Goal: Task Accomplishment & Management: Manage account settings

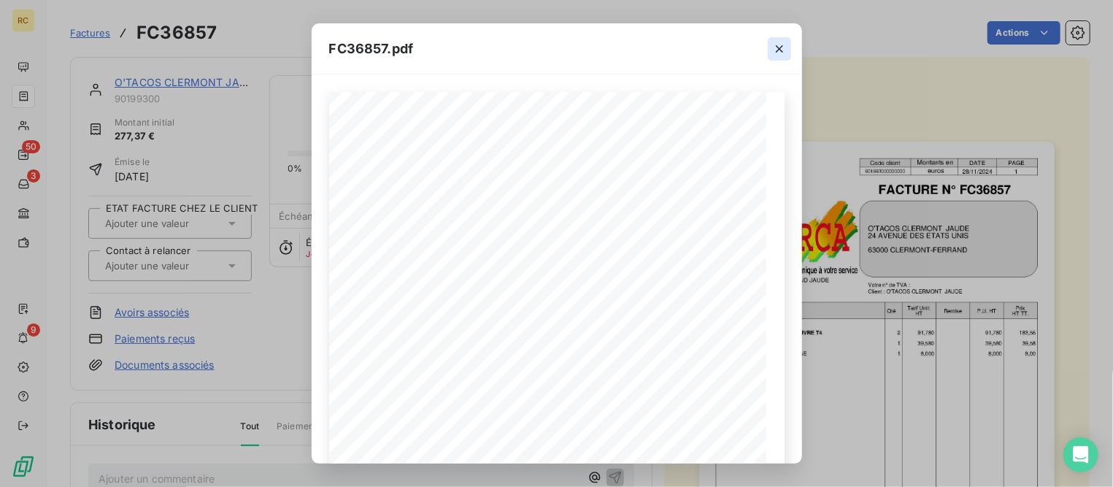
click at [776, 47] on icon "button" at bounding box center [779, 49] width 15 height 15
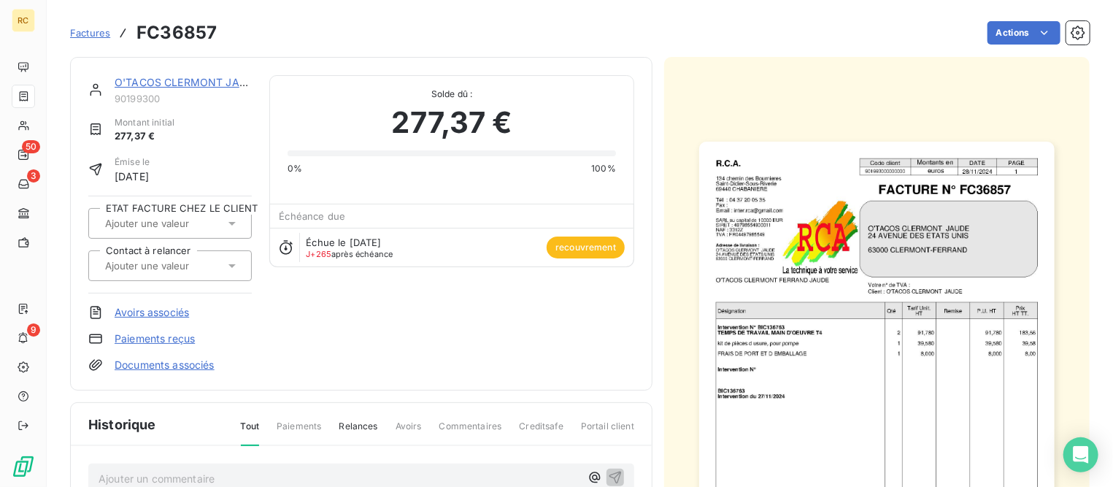
click at [90, 32] on span "Factures" at bounding box center [90, 33] width 40 height 12
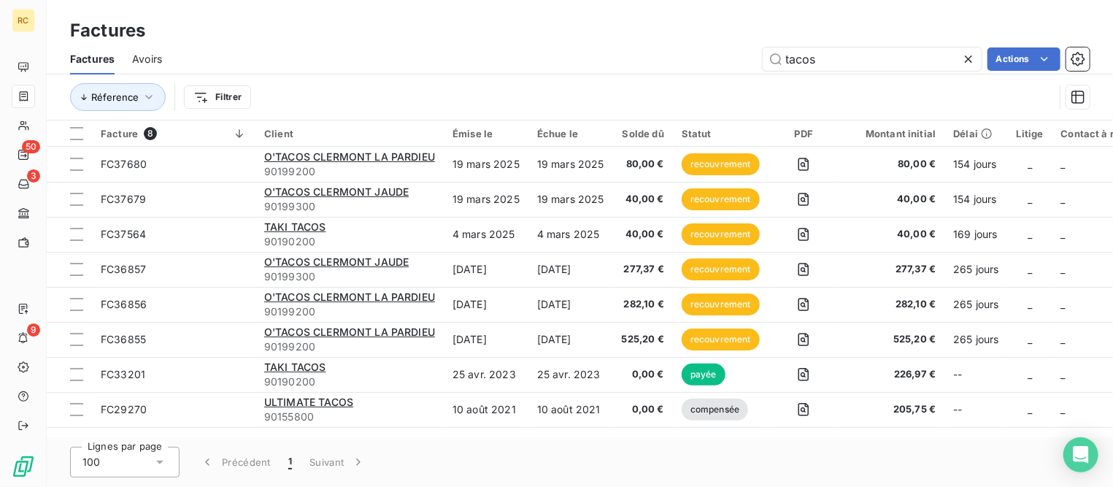
drag, startPoint x: 784, startPoint y: 57, endPoint x: 703, endPoint y: 52, distance: 81.2
click at [703, 52] on div "tacos Actions" at bounding box center [635, 58] width 910 height 23
type input "38270"
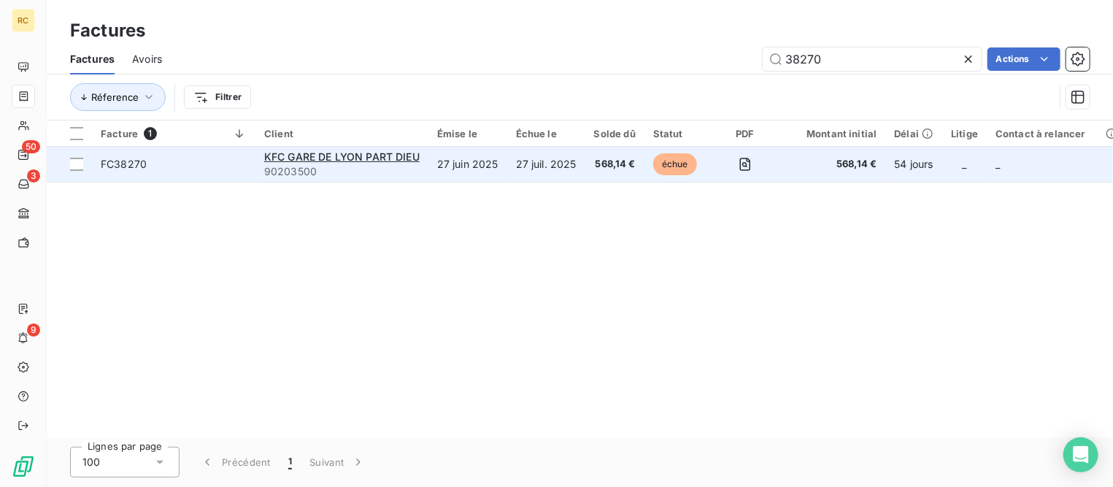
click at [145, 163] on span "FC38270" at bounding box center [174, 164] width 146 height 15
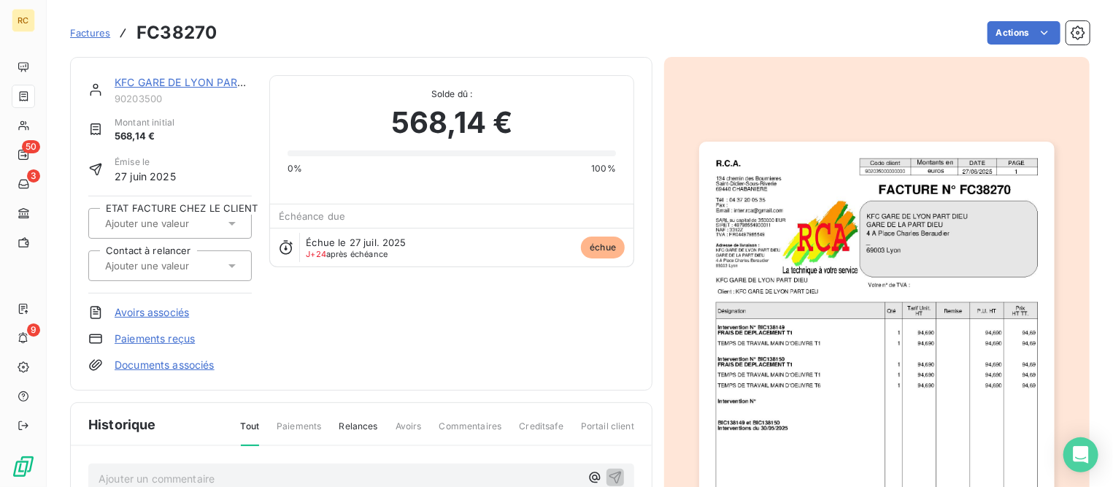
scroll to position [182, 0]
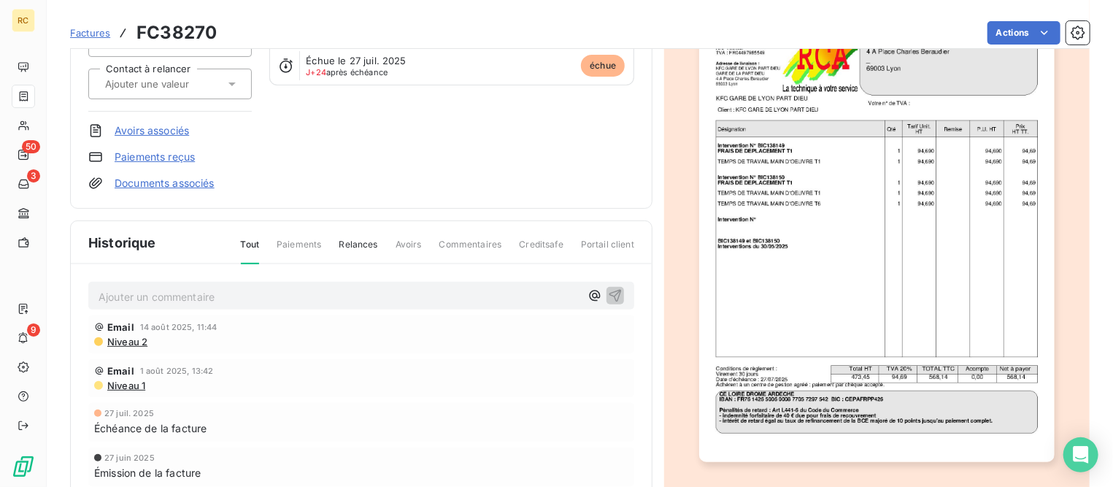
click at [479, 242] on span "Commentaires" at bounding box center [470, 250] width 63 height 25
click at [458, 245] on span "Commentaires" at bounding box center [470, 250] width 63 height 25
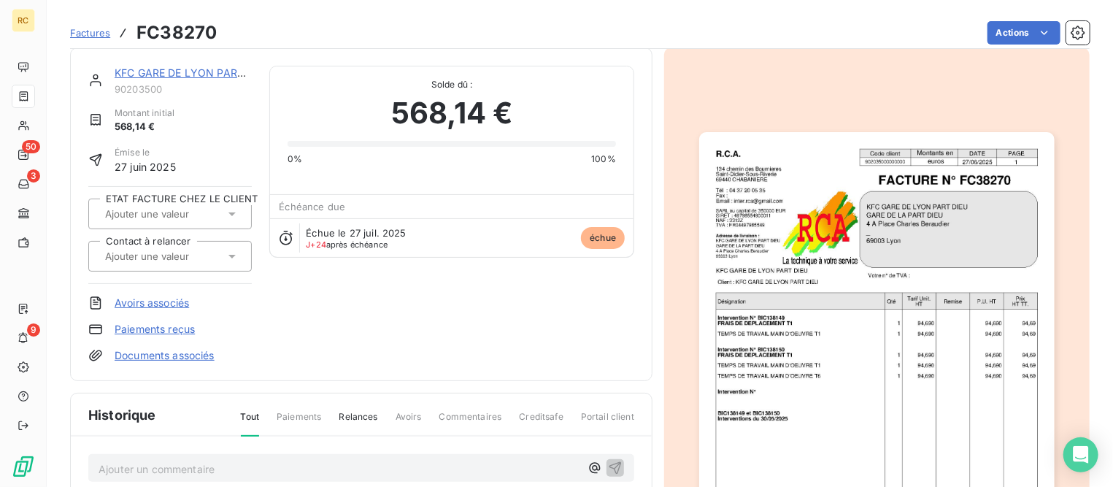
scroll to position [0, 0]
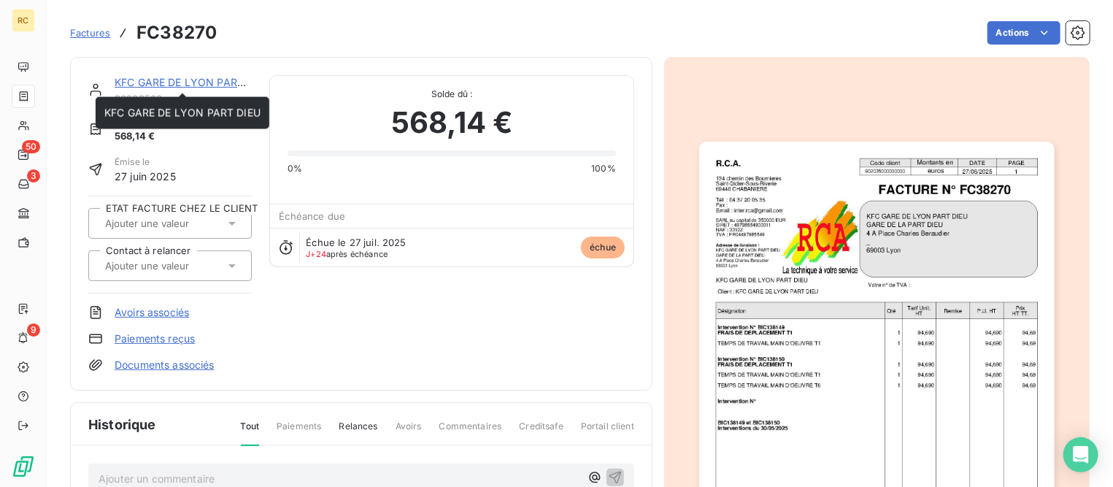
click at [160, 82] on link "KFC GARE DE LYON PART DIEU" at bounding box center [193, 82] width 156 height 12
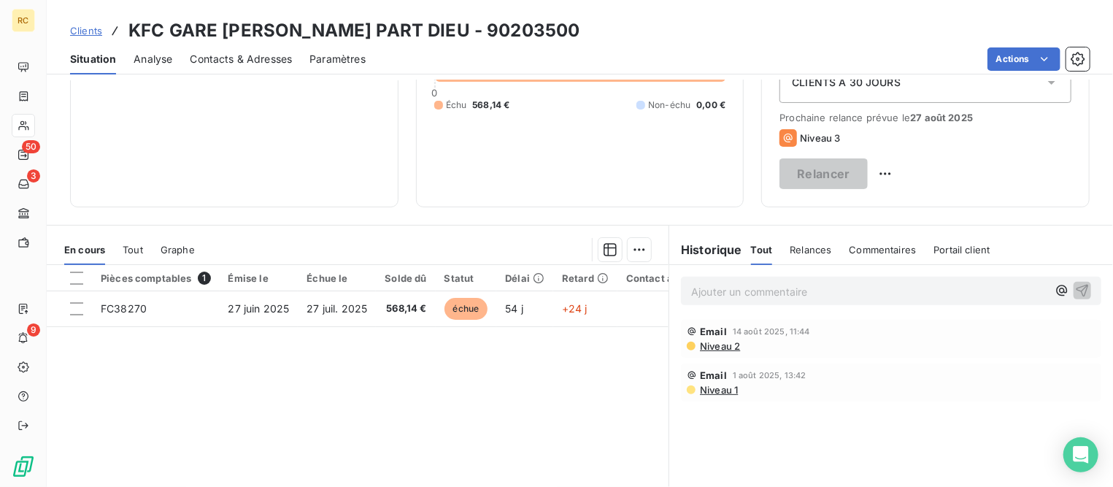
scroll to position [182, 0]
click at [740, 289] on p "Ajouter un commentaire ﻿" at bounding box center [869, 291] width 356 height 18
click at [948, 290] on p "facture et bons d'intervention renvoyée le 20/08" at bounding box center [869, 290] width 356 height 17
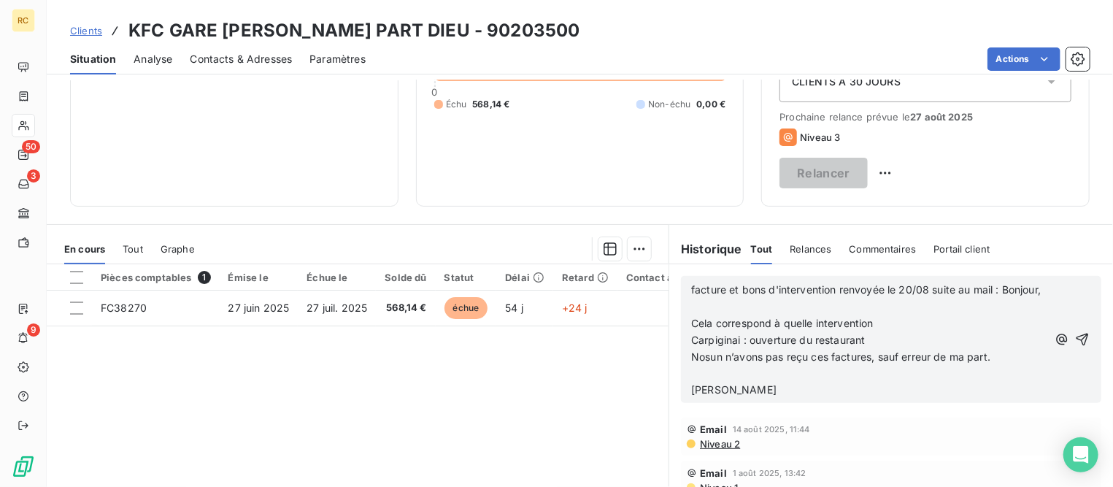
click at [789, 315] on p "﻿" at bounding box center [869, 306] width 356 height 17
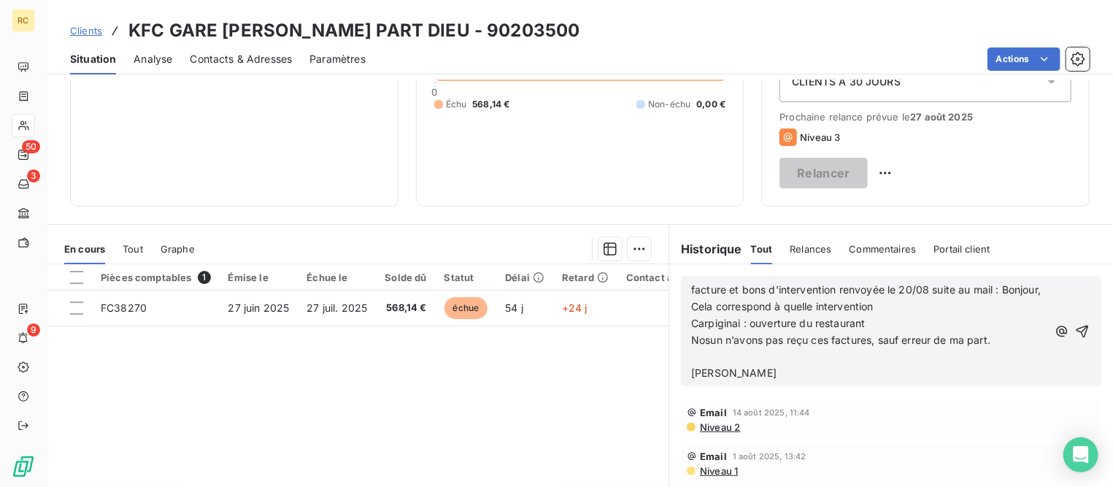
click at [732, 366] on p "﻿" at bounding box center [869, 357] width 356 height 17
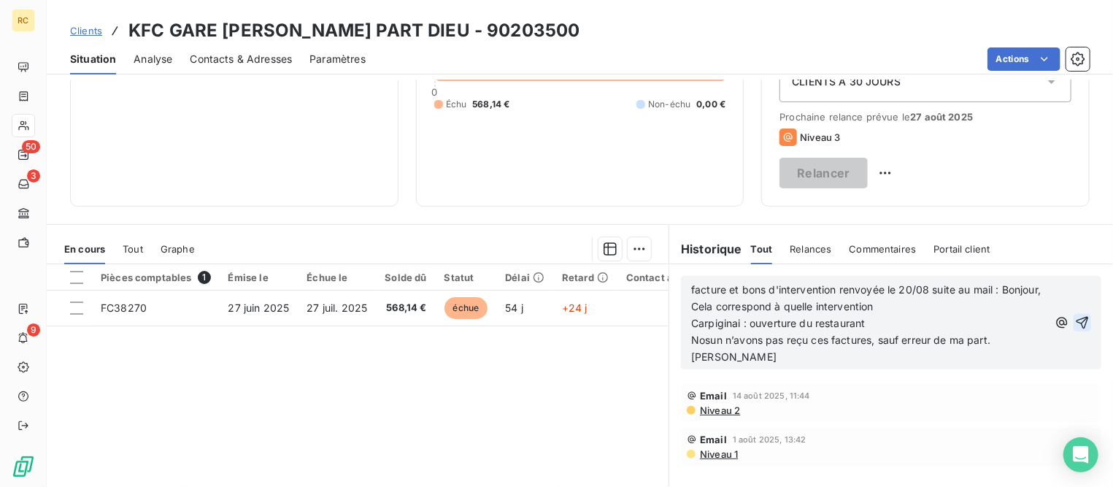
click at [1076, 329] on icon "button" at bounding box center [1082, 323] width 12 height 12
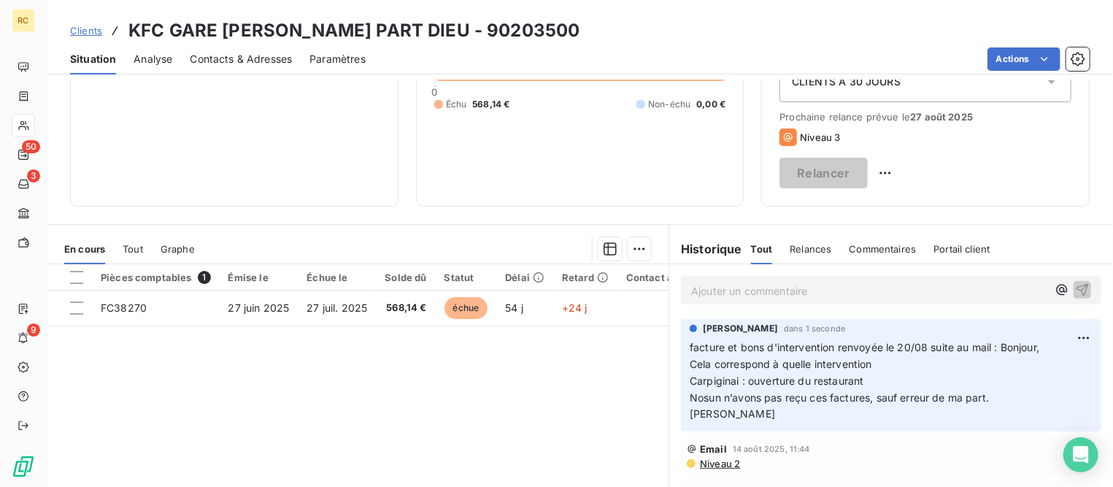
click at [79, 31] on span "Clients" at bounding box center [86, 31] width 32 height 12
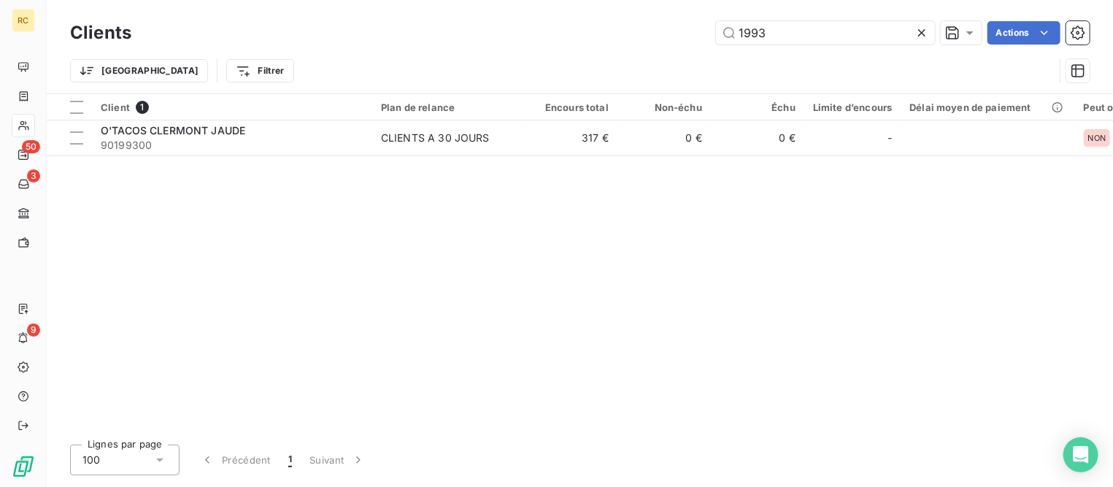
drag, startPoint x: 789, startPoint y: 36, endPoint x: 572, endPoint y: 35, distance: 216.7
click at [572, 35] on div "1993 Actions" at bounding box center [619, 32] width 941 height 23
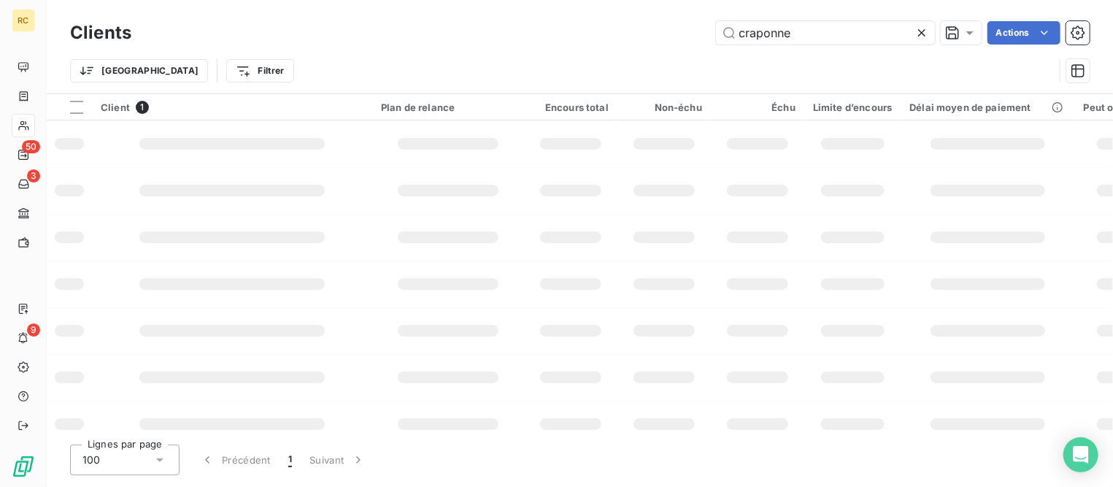
type input "craponne"
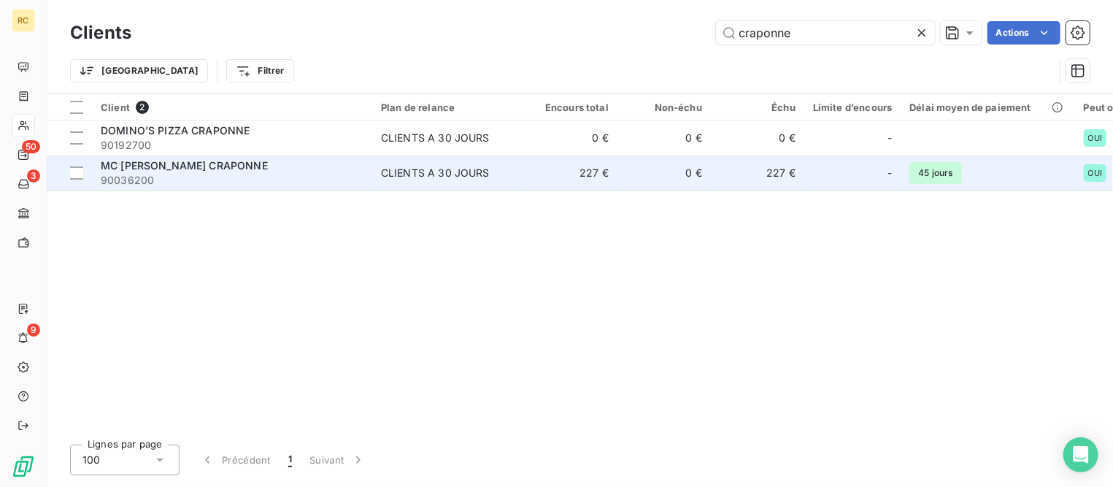
click at [198, 176] on span "90036200" at bounding box center [232, 180] width 263 height 15
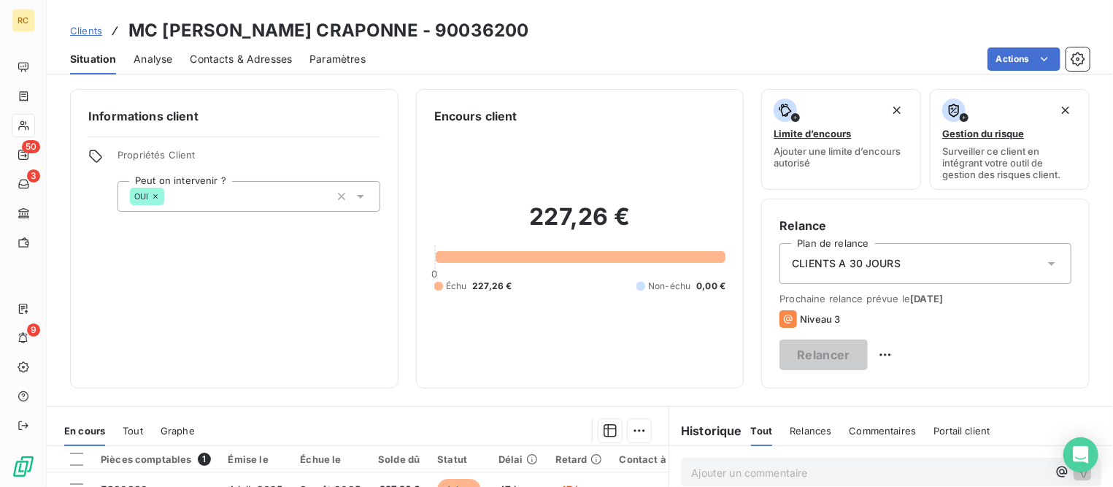
scroll to position [274, 0]
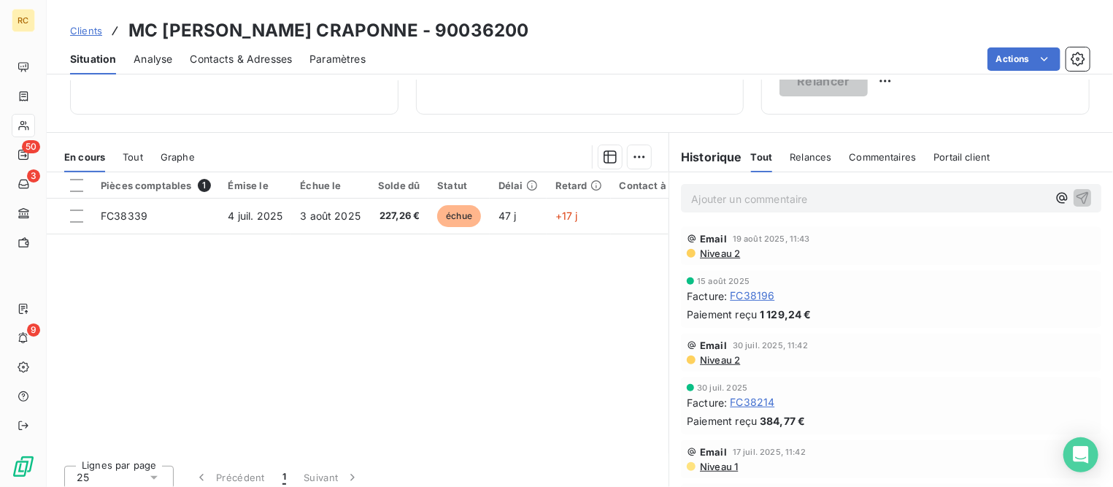
click at [101, 33] on span "Clients" at bounding box center [86, 31] width 32 height 12
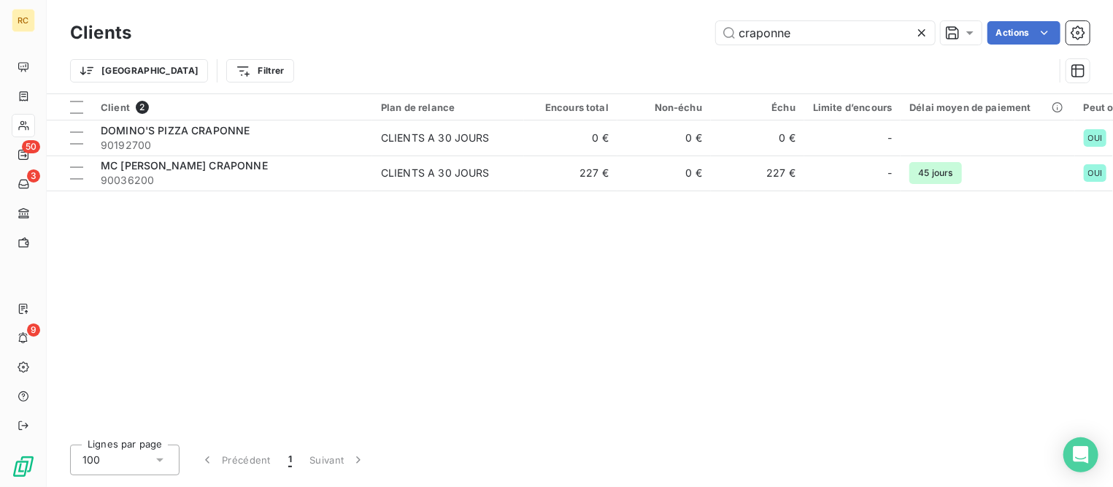
drag, startPoint x: 821, startPoint y: 35, endPoint x: 456, endPoint y: 20, distance: 365.2
click at [456, 21] on div "craponne Actions" at bounding box center [619, 32] width 941 height 23
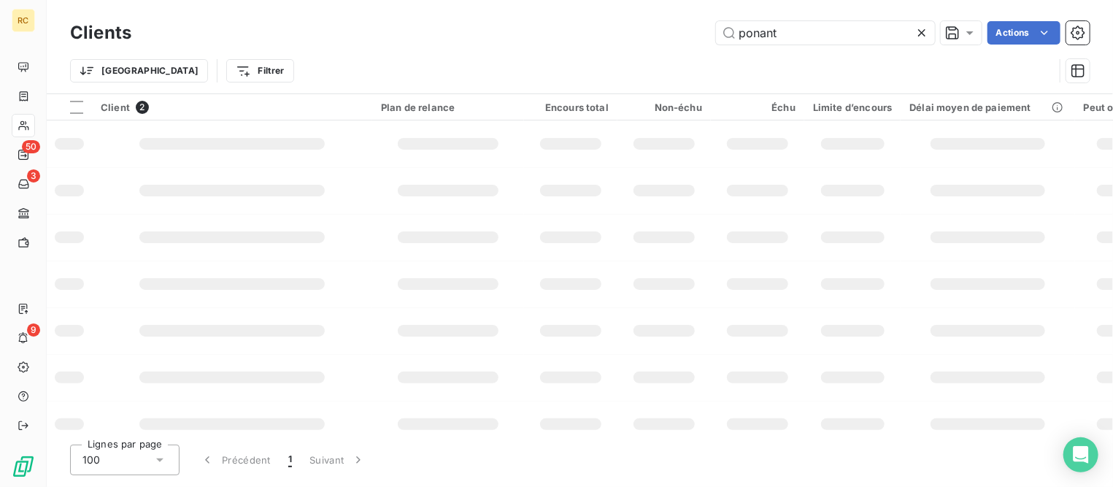
type input "ponant"
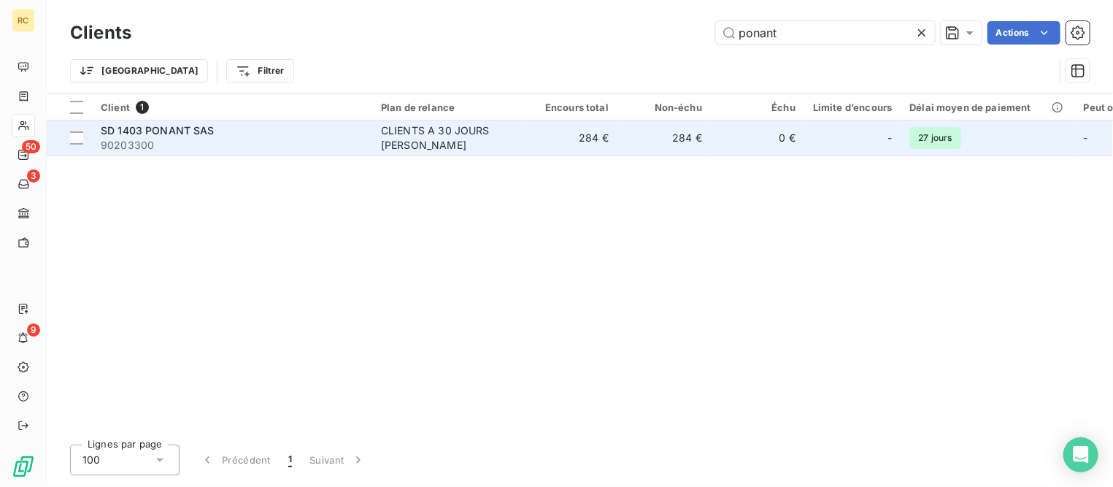
click at [179, 138] on span "90203300" at bounding box center [232, 145] width 263 height 15
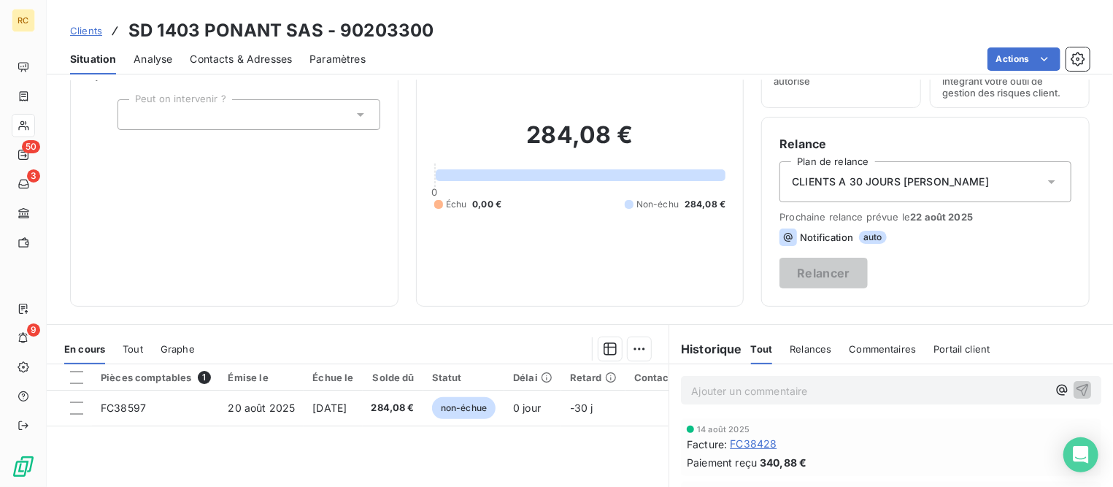
scroll to position [182, 0]
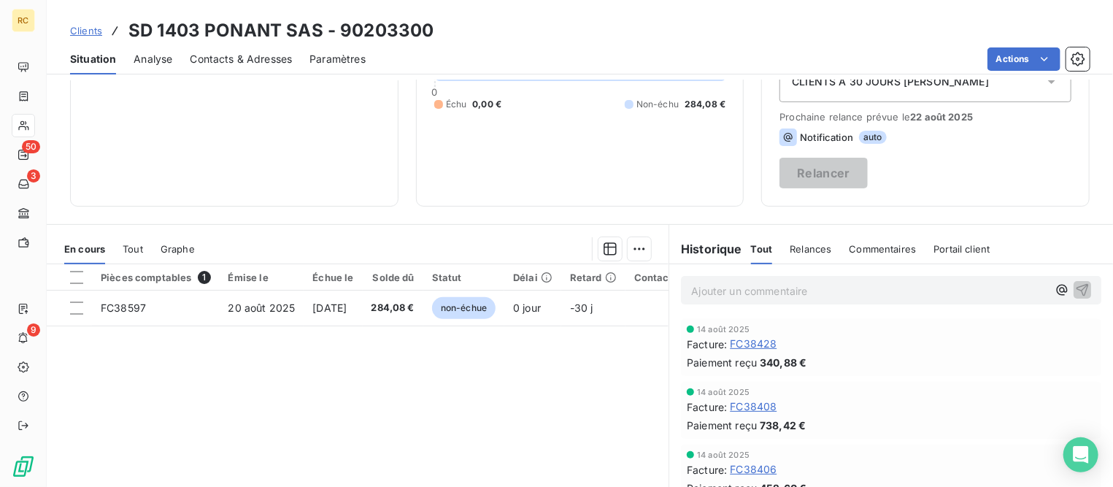
click at [138, 243] on span "Tout" at bounding box center [133, 249] width 20 height 12
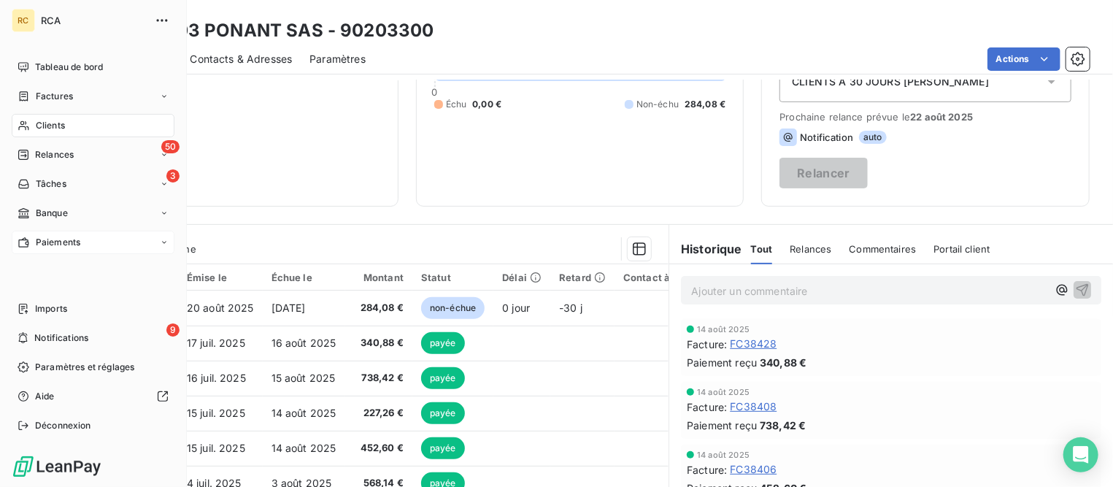
click at [47, 240] on span "Paiements" at bounding box center [58, 242] width 45 height 13
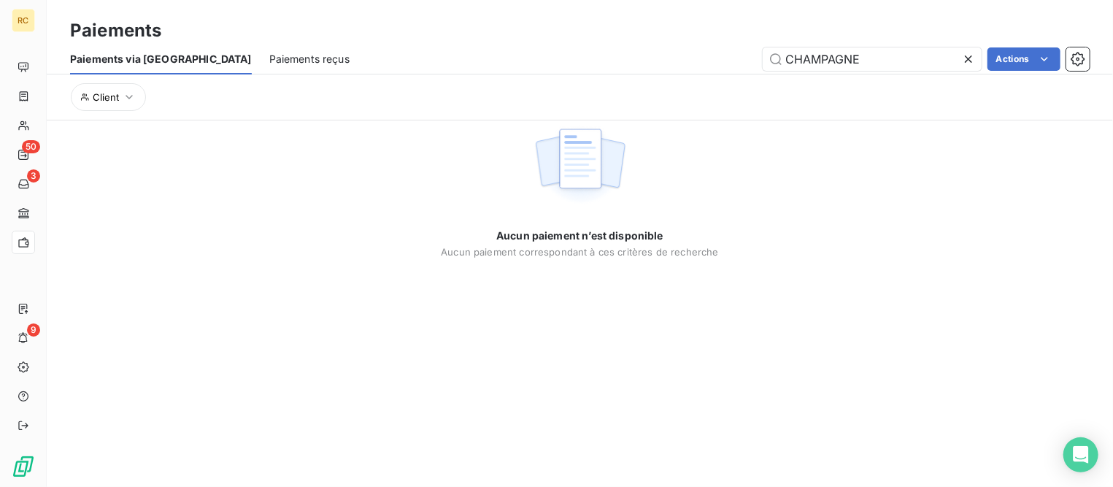
click at [971, 55] on icon at bounding box center [968, 59] width 15 height 15
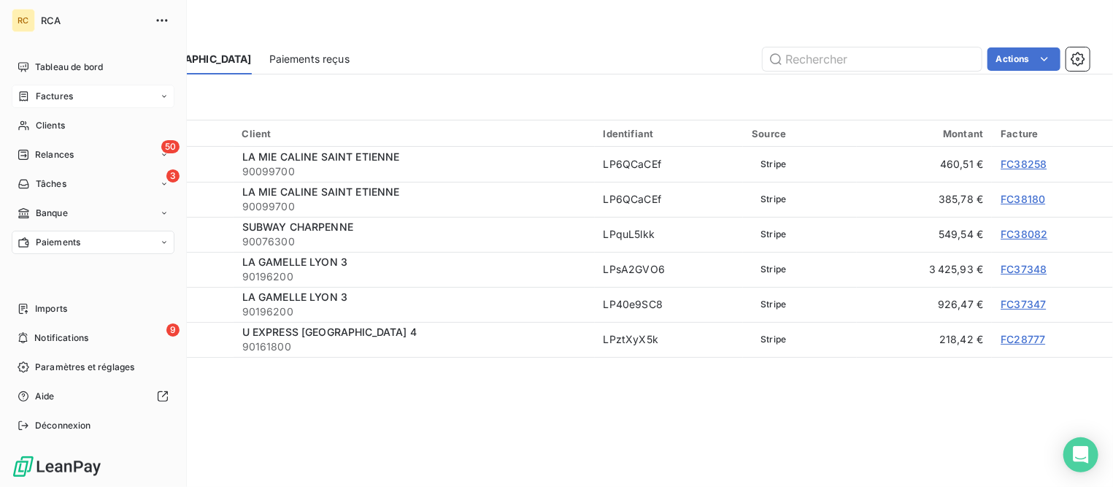
click at [45, 96] on span "Factures" at bounding box center [54, 96] width 37 height 13
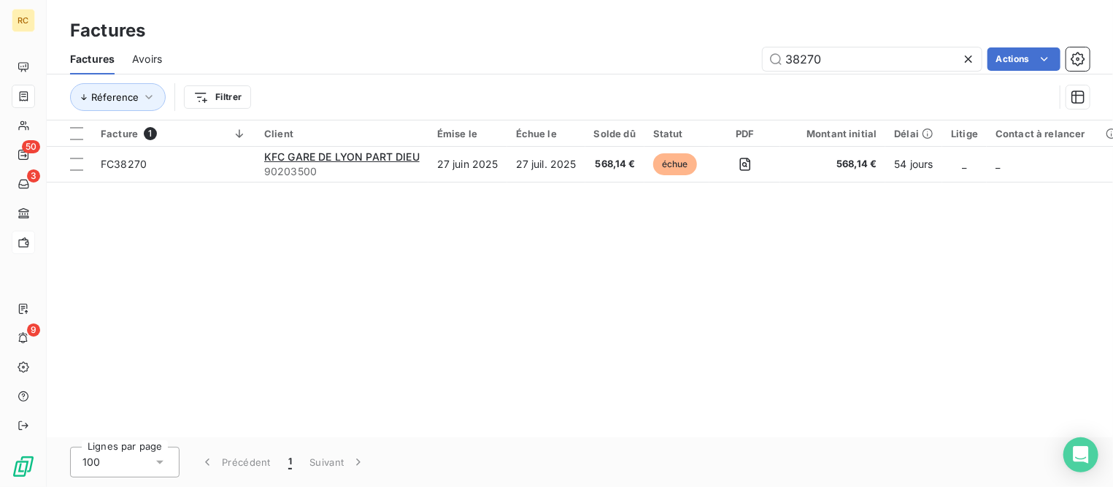
drag, startPoint x: 710, startPoint y: 57, endPoint x: 622, endPoint y: 59, distance: 87.6
click at [622, 59] on div "38270 Actions" at bounding box center [635, 58] width 910 height 23
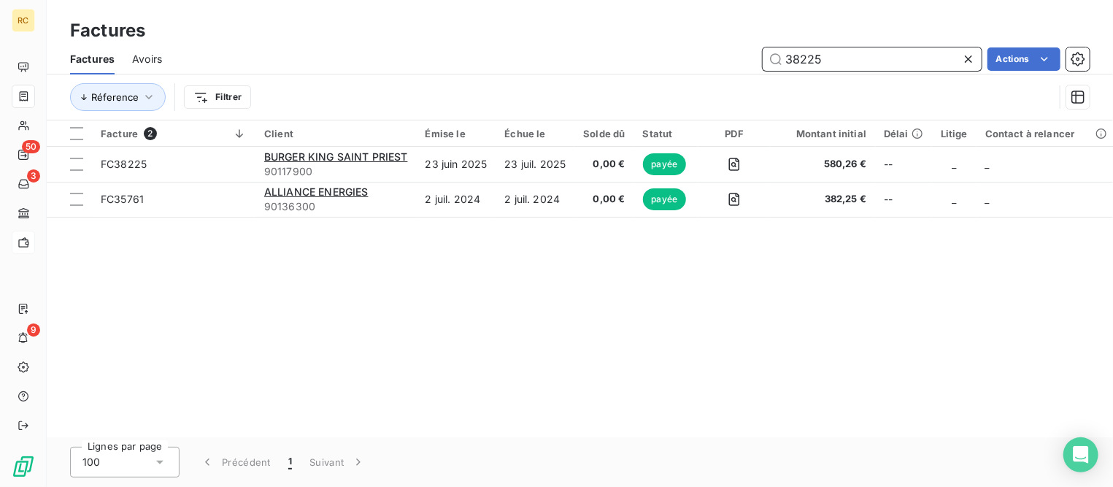
drag, startPoint x: 874, startPoint y: 66, endPoint x: 598, endPoint y: 66, distance: 275.9
click at [598, 66] on div "38225 Actions" at bounding box center [635, 58] width 910 height 23
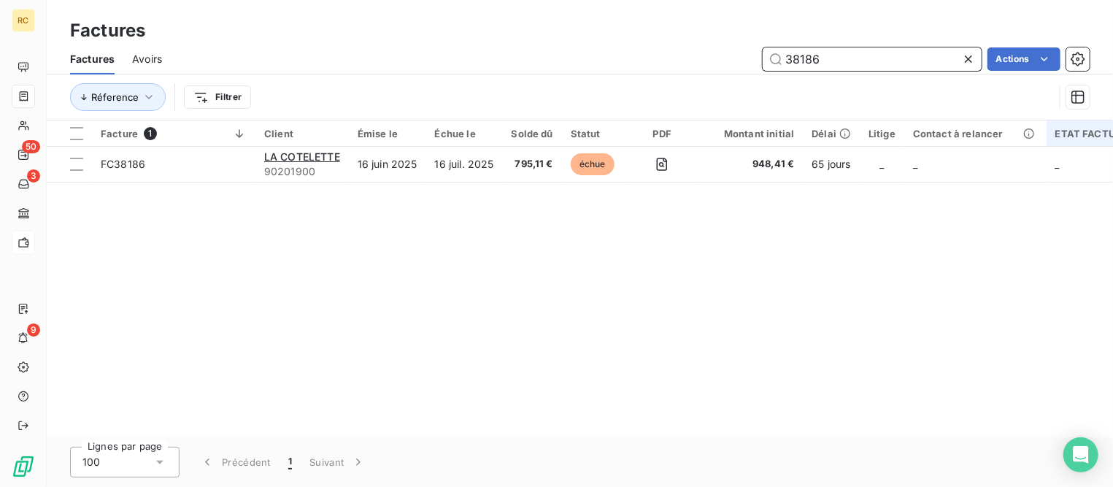
type input "38186"
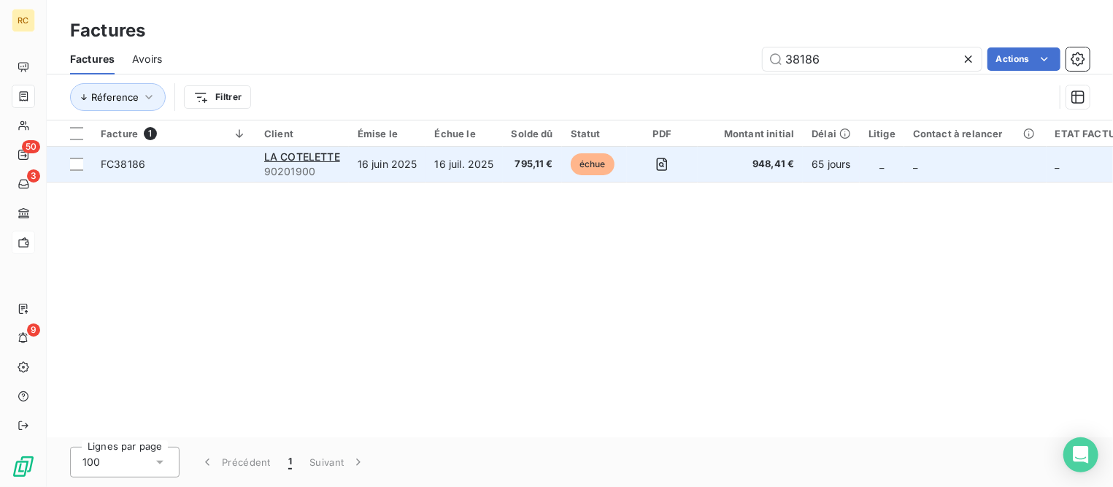
click at [280, 164] on span "90201900" at bounding box center [302, 171] width 76 height 15
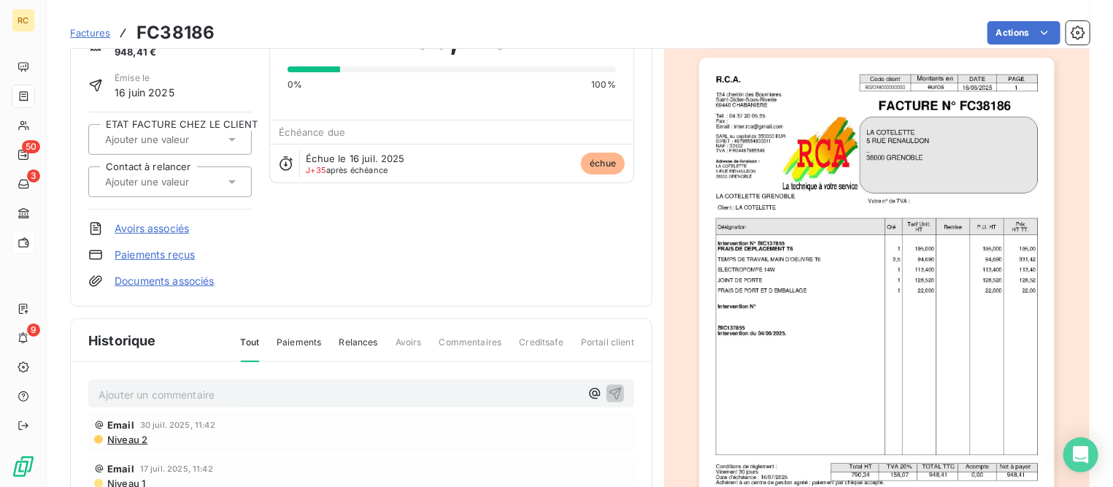
scroll to position [93, 0]
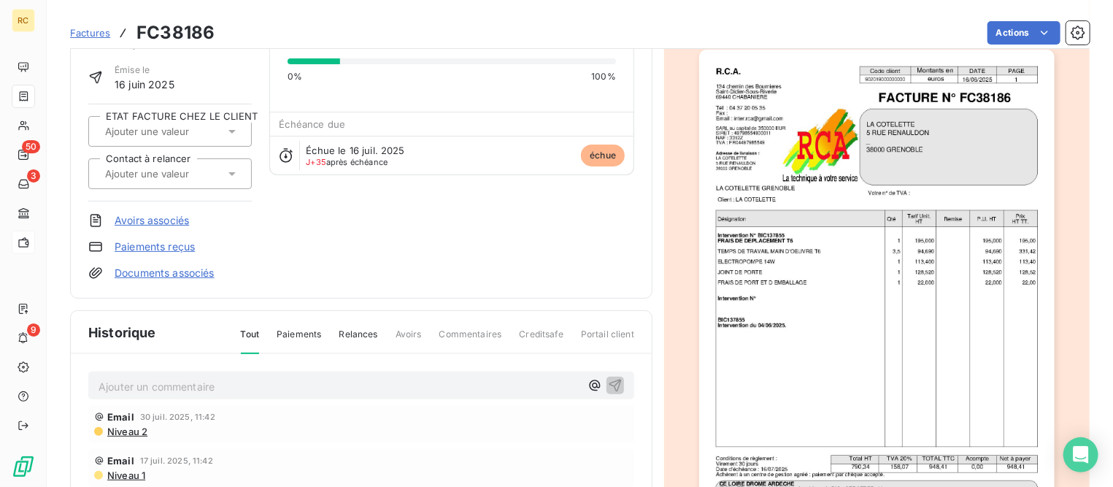
click at [185, 213] on link "Avoirs associés" at bounding box center [152, 220] width 74 height 15
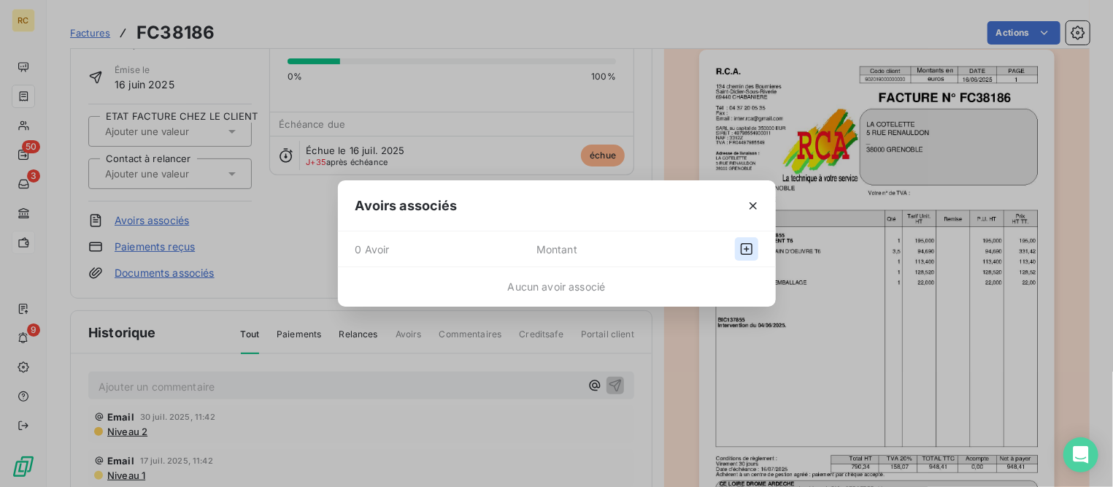
click at [742, 243] on icon "button" at bounding box center [746, 249] width 15 height 15
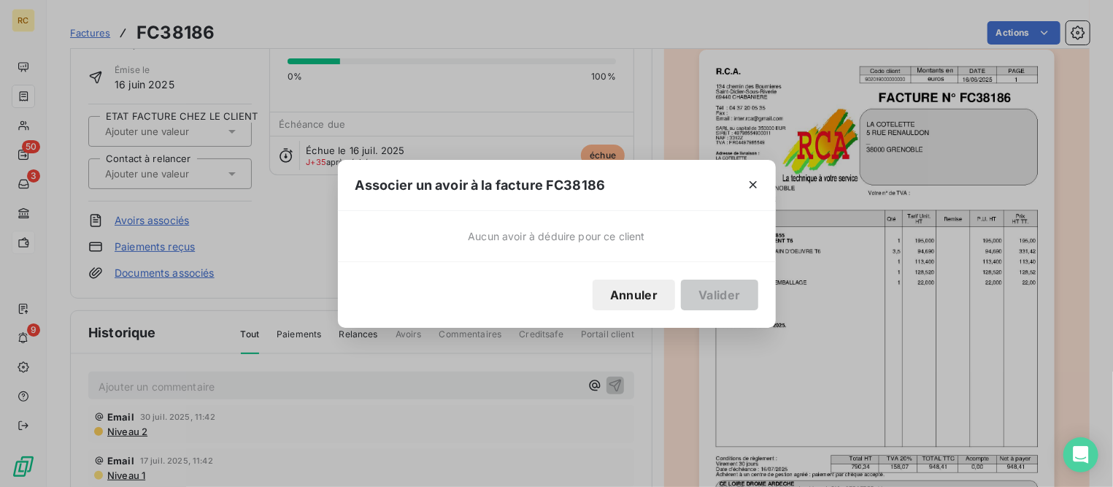
click at [663, 290] on button "Annuler" at bounding box center [634, 294] width 82 height 31
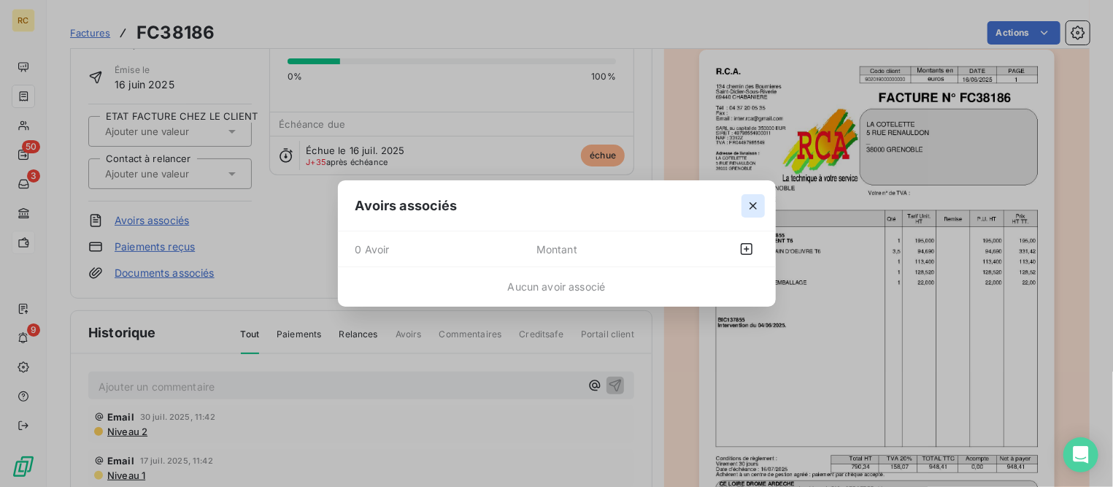
click at [749, 207] on icon "button" at bounding box center [753, 205] width 15 height 15
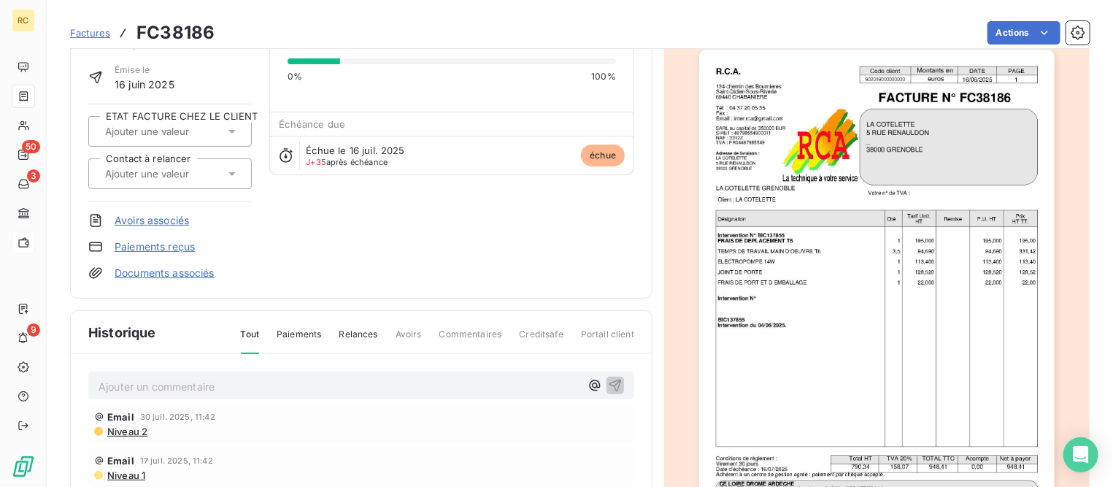
click at [177, 245] on link "Paiements reçus" at bounding box center [155, 246] width 80 height 15
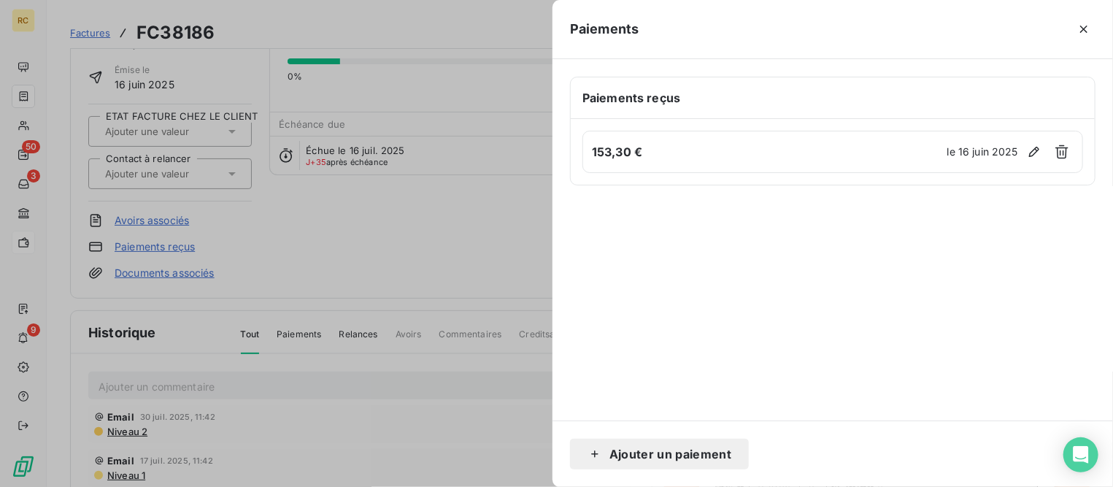
click at [735, 455] on button "Ajouter un paiement" at bounding box center [659, 454] width 179 height 31
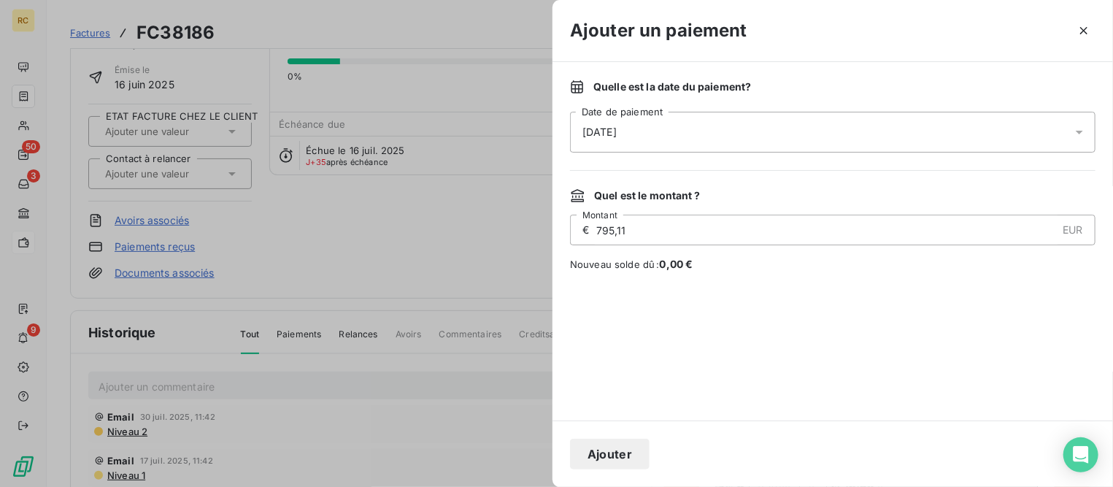
click at [569, 223] on div "Quelle est la date du paiement ? [DATE] Date de paiement Quel est le montant ? …" at bounding box center [832, 241] width 560 height 358
type input "447,48"
click at [646, 138] on div "[DATE]" at bounding box center [832, 132] width 525 height 41
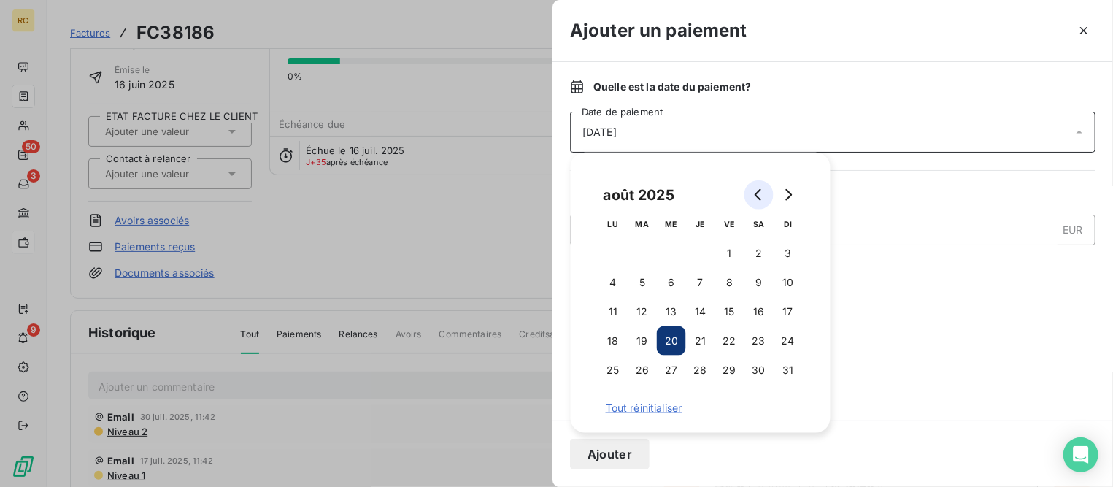
click at [754, 196] on icon "Go to previous month" at bounding box center [759, 195] width 12 height 12
click at [701, 307] on button "17" at bounding box center [700, 311] width 29 height 29
click at [621, 452] on button "Ajouter" at bounding box center [610, 454] width 80 height 31
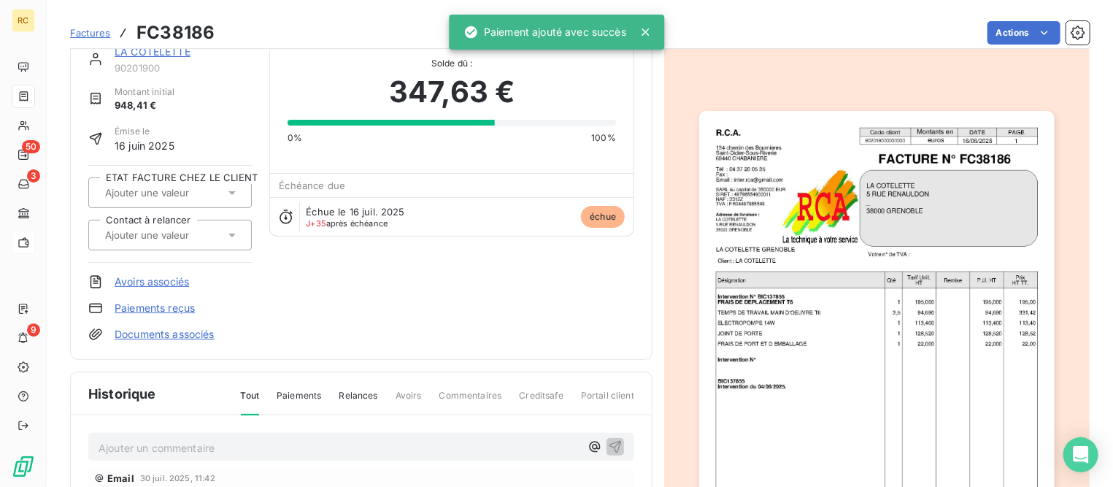
scroll to position [0, 0]
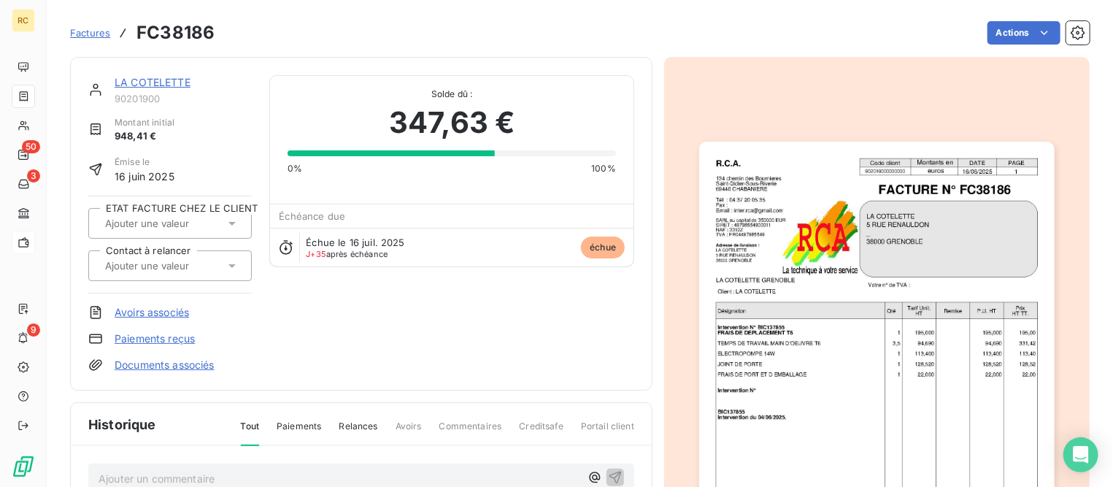
click at [104, 31] on span "Factures" at bounding box center [90, 33] width 40 height 12
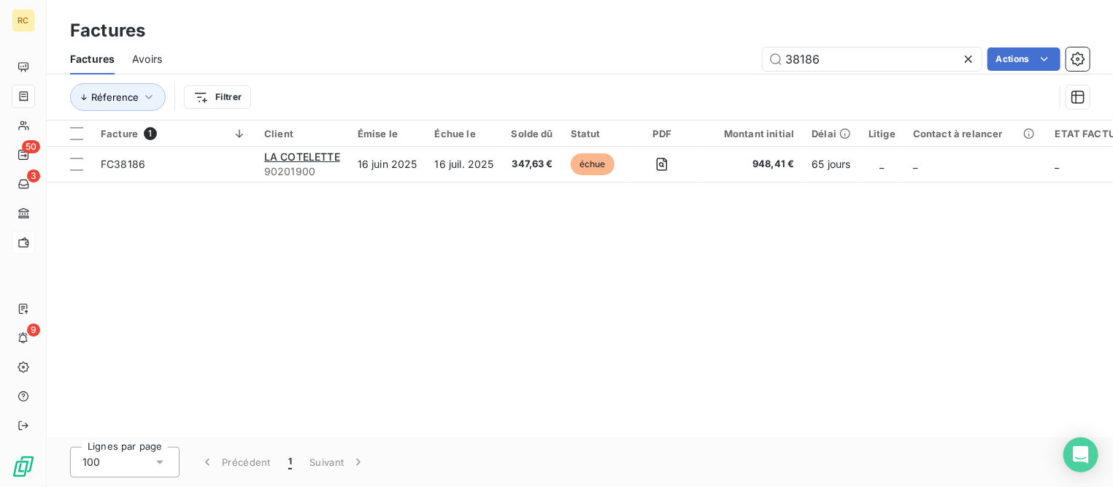
drag, startPoint x: 844, startPoint y: 58, endPoint x: 652, endPoint y: 42, distance: 192.6
click at [652, 42] on div "Factures Factures Avoirs 38186 Actions Réference Filtrer" at bounding box center [580, 60] width 1066 height 120
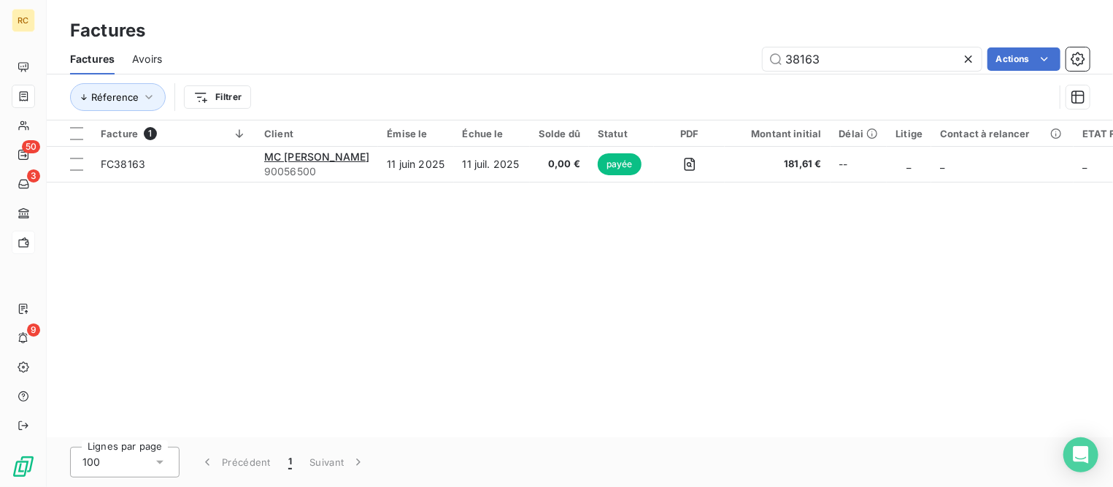
drag, startPoint x: 843, startPoint y: 53, endPoint x: 685, endPoint y: 62, distance: 157.9
click at [685, 62] on div "38163 Actions" at bounding box center [635, 58] width 910 height 23
drag, startPoint x: 858, startPoint y: 60, endPoint x: 631, endPoint y: 60, distance: 227.0
click at [631, 44] on div "Factures Avoirs 38116 Actions" at bounding box center [580, 59] width 1066 height 31
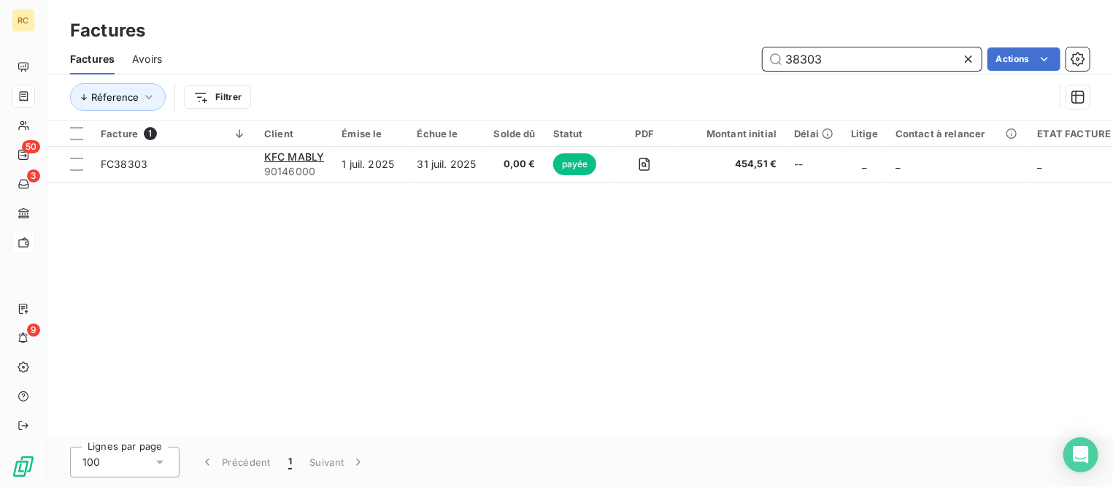
drag, startPoint x: 843, startPoint y: 63, endPoint x: 701, endPoint y: 52, distance: 142.0
click at [701, 52] on div "38303 Actions" at bounding box center [635, 58] width 910 height 23
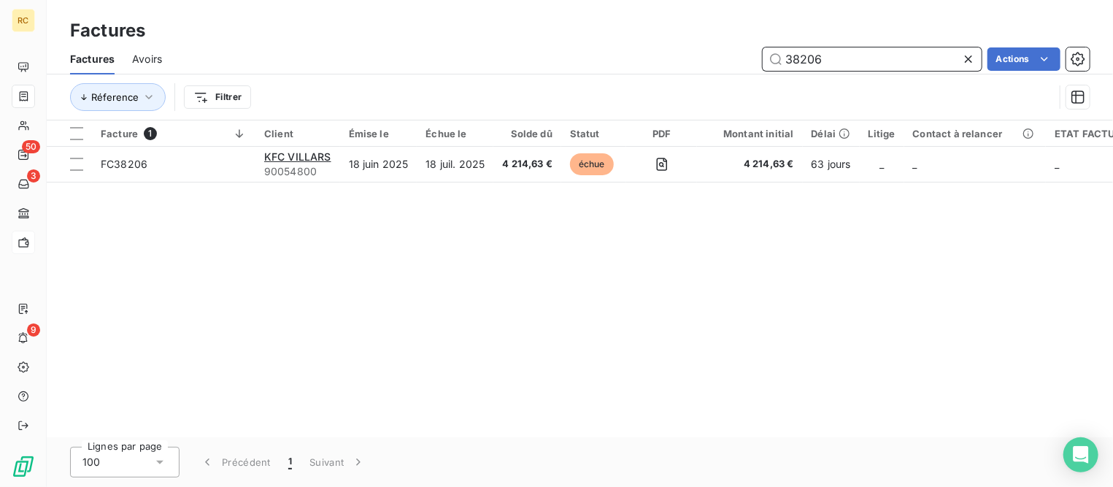
drag, startPoint x: 820, startPoint y: 59, endPoint x: 685, endPoint y: 54, distance: 135.8
click at [685, 54] on div "38206 Actions" at bounding box center [635, 58] width 910 height 23
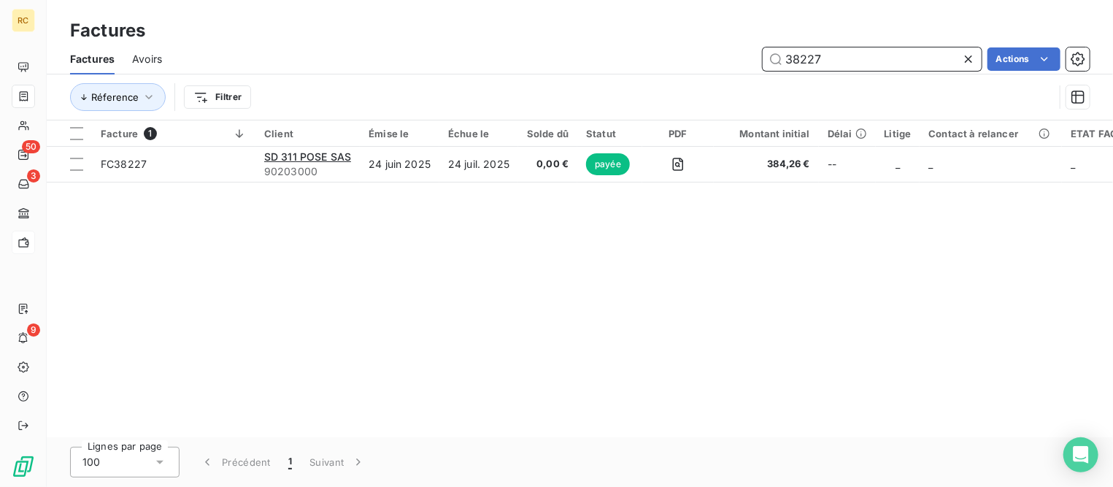
drag, startPoint x: 795, startPoint y: 63, endPoint x: 896, endPoint y: 71, distance: 101.0
click at [896, 71] on div "Factures Avoirs 38227 Actions" at bounding box center [580, 59] width 1066 height 31
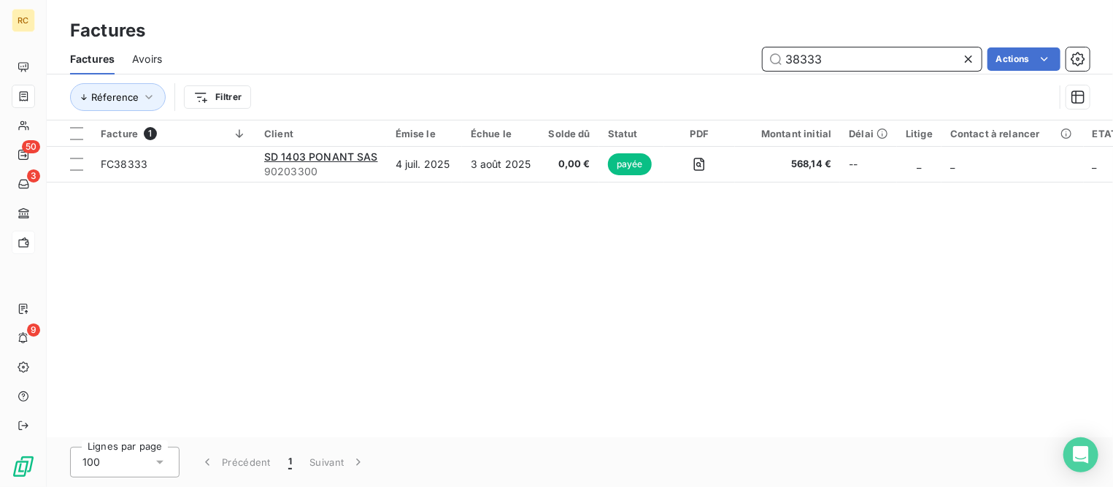
drag, startPoint x: 849, startPoint y: 63, endPoint x: 711, endPoint y: 51, distance: 139.2
click at [711, 51] on div "38333 Actions" at bounding box center [635, 58] width 910 height 23
drag, startPoint x: 841, startPoint y: 54, endPoint x: 725, endPoint y: 58, distance: 116.8
click at [725, 58] on div "38406 Actions" at bounding box center [635, 58] width 910 height 23
drag, startPoint x: 828, startPoint y: 53, endPoint x: 679, endPoint y: 55, distance: 148.9
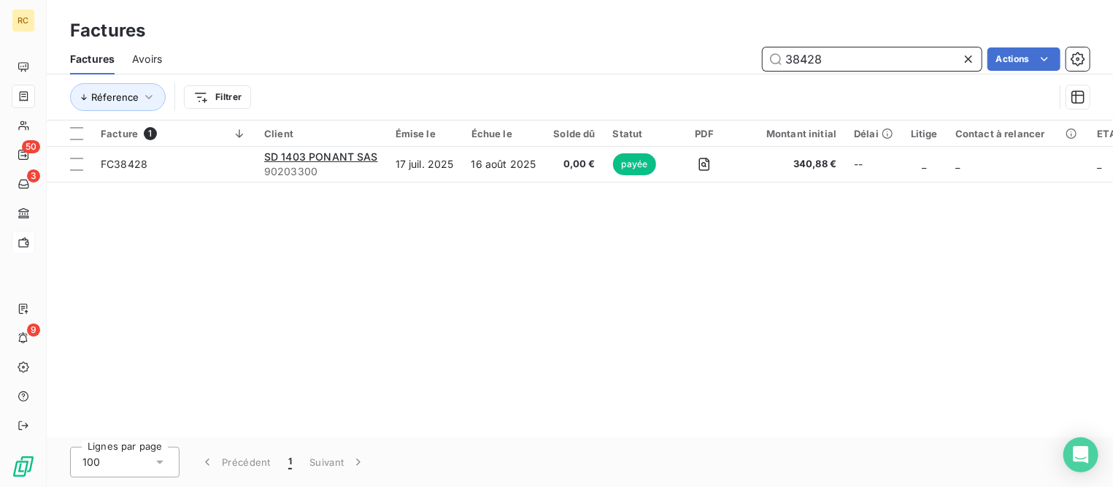
click at [679, 55] on div "38428 Actions" at bounding box center [635, 58] width 910 height 23
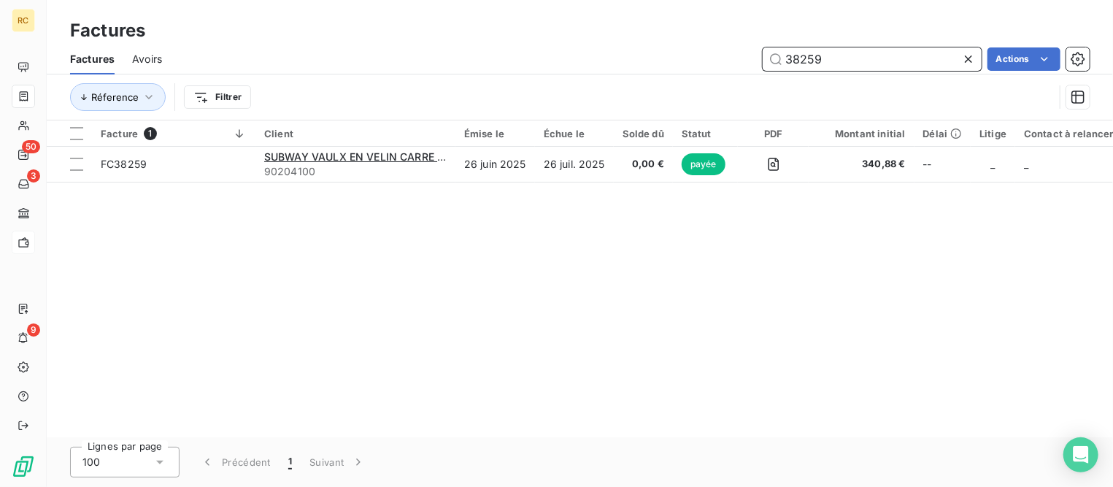
drag, startPoint x: 837, startPoint y: 53, endPoint x: 733, endPoint y: 46, distance: 104.6
click at [733, 46] on div "Factures Avoirs 38259 Actions" at bounding box center [580, 59] width 1066 height 31
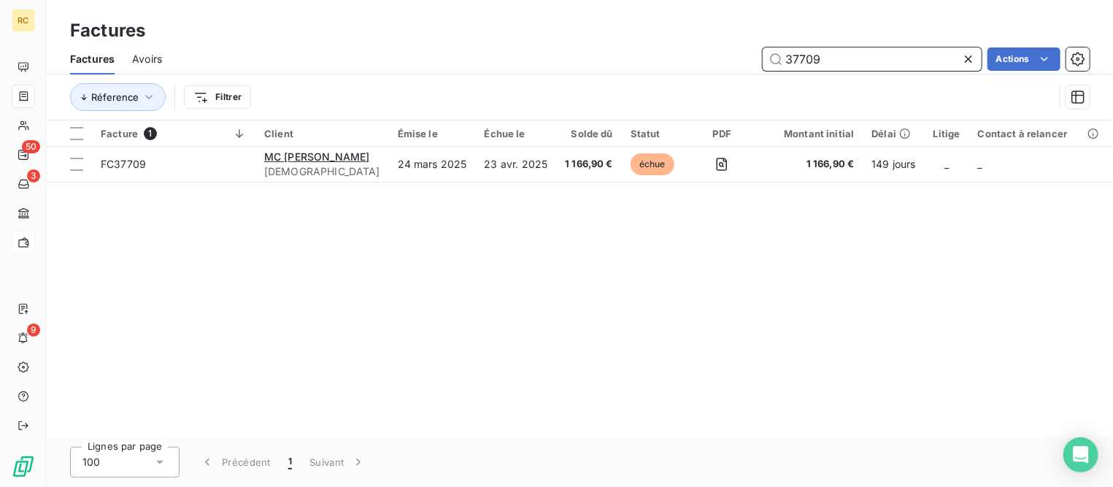
type input "37709"
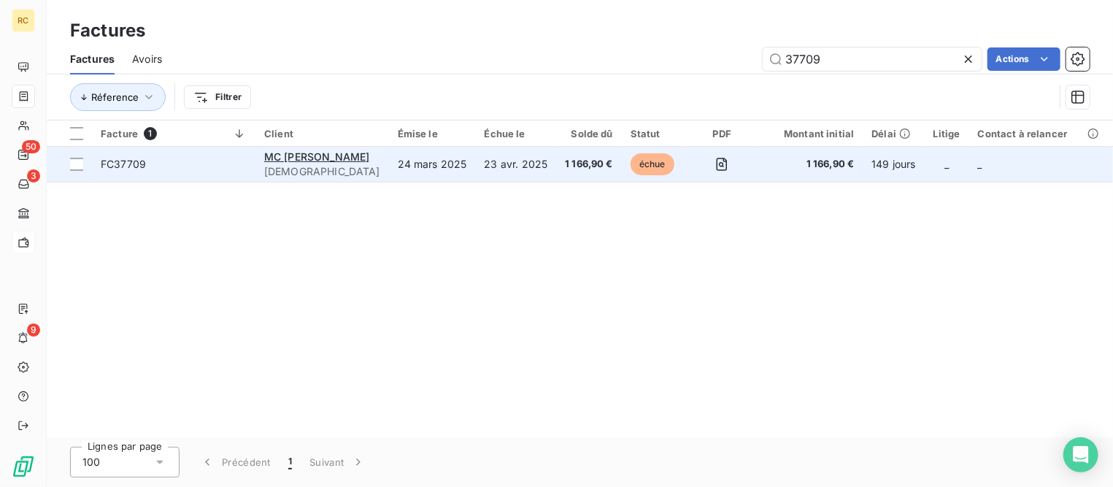
click at [263, 153] on td "MC [PERSON_NAME] 90MEYZIE" at bounding box center [322, 164] width 134 height 35
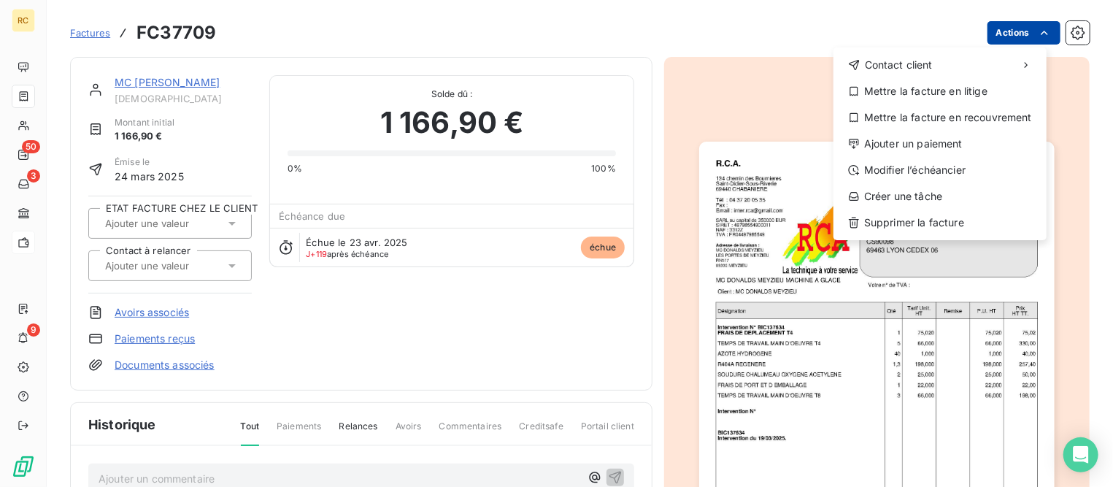
click at [990, 32] on html "RC 50 3 9 Factures FC37709 Actions Contact client Mettre la facture en litige M…" at bounding box center [556, 243] width 1113 height 487
click at [957, 88] on div "Mettre la facture en litige" at bounding box center [939, 91] width 201 height 23
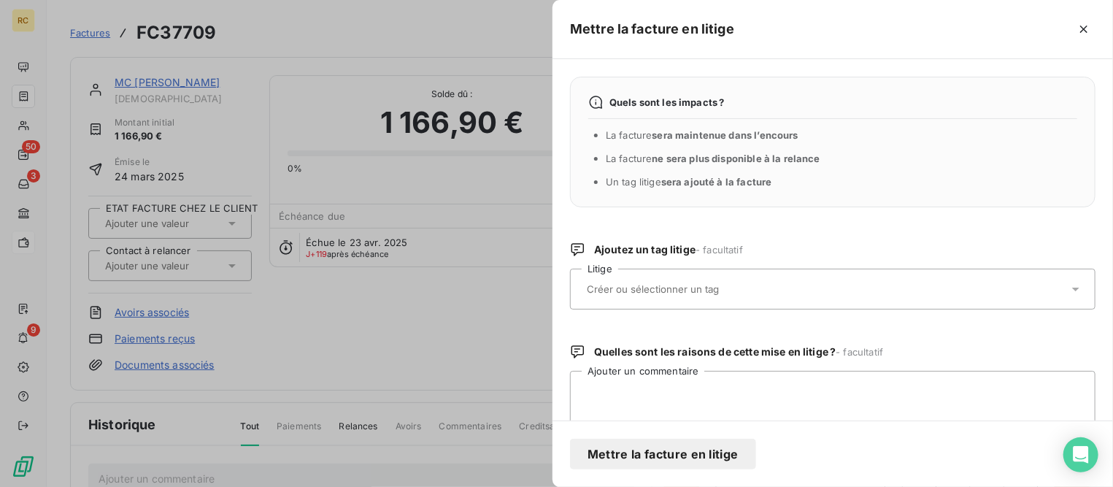
click at [773, 285] on div at bounding box center [825, 289] width 486 height 31
click at [704, 449] on button "Mettre la facture en litige" at bounding box center [663, 454] width 186 height 31
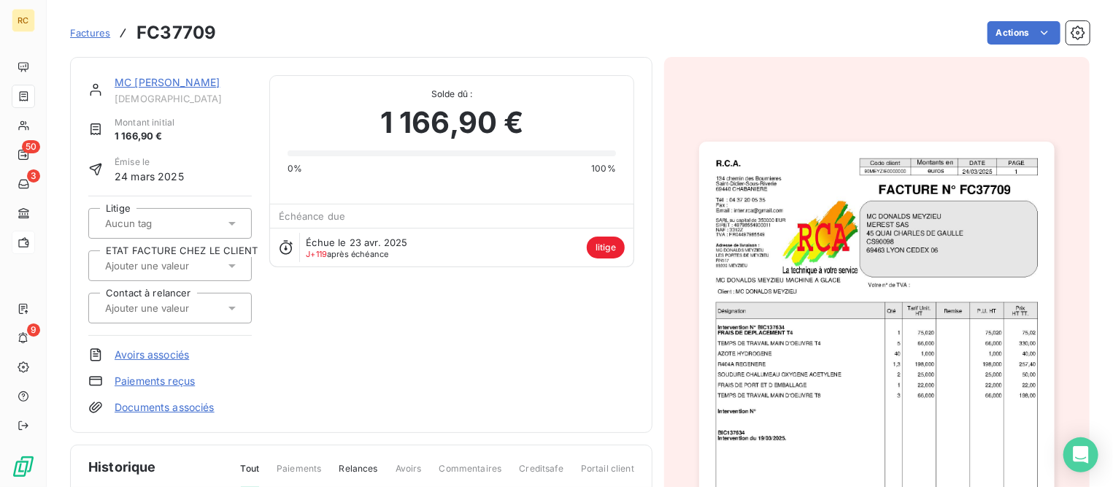
click at [160, 80] on link "MC [PERSON_NAME]" at bounding box center [167, 82] width 105 height 12
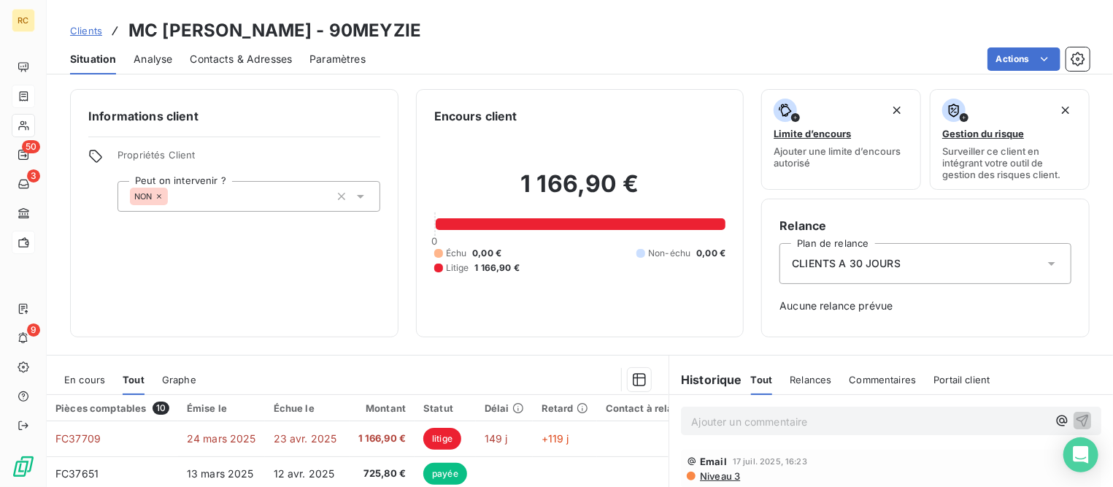
click at [773, 422] on p "Ajouter un commentaire ﻿" at bounding box center [869, 421] width 356 height 18
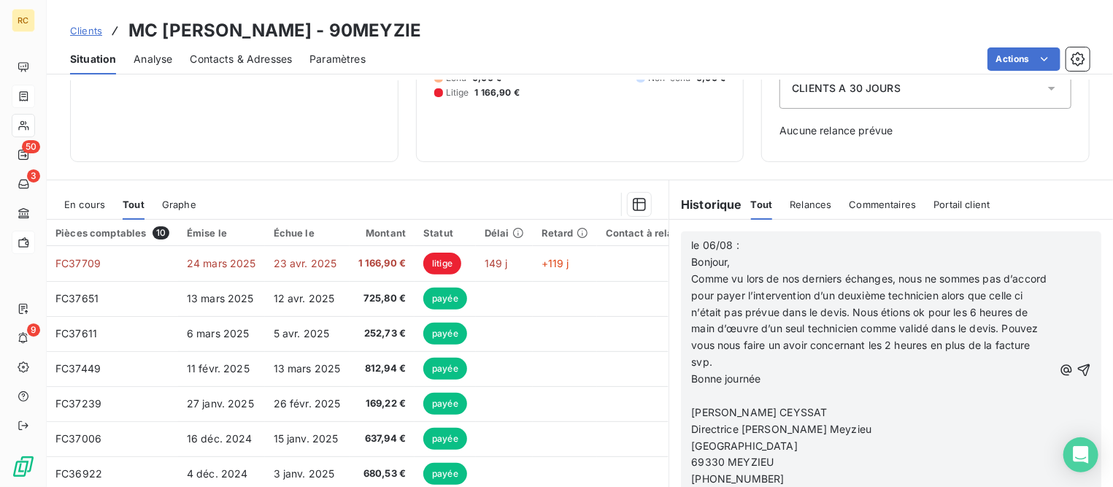
scroll to position [210, 0]
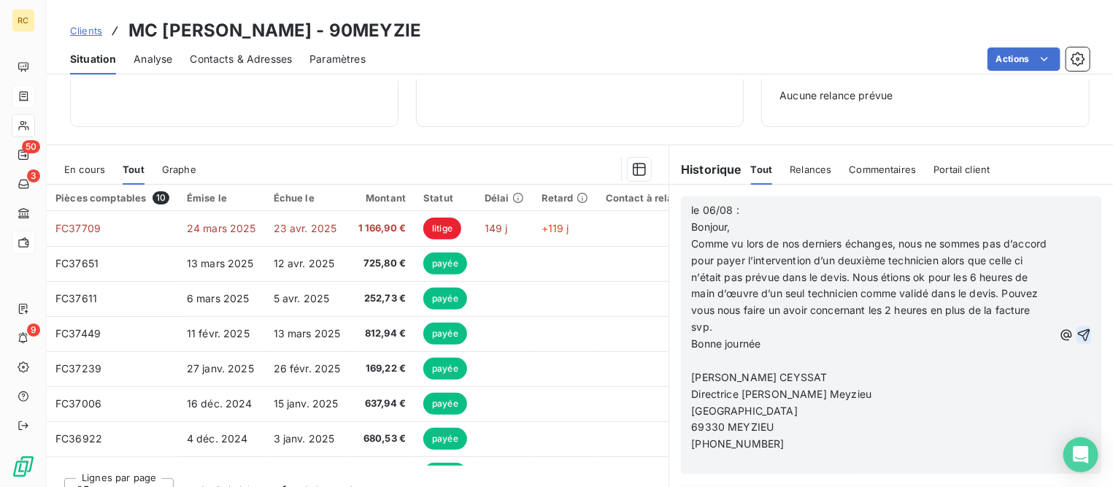
click at [1078, 331] on icon "button" at bounding box center [1084, 335] width 12 height 12
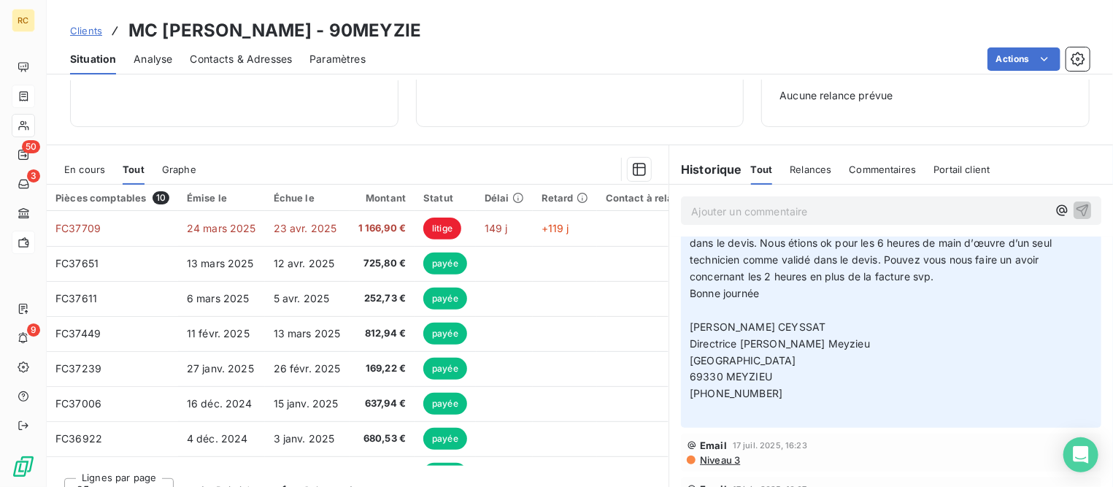
scroll to position [0, 0]
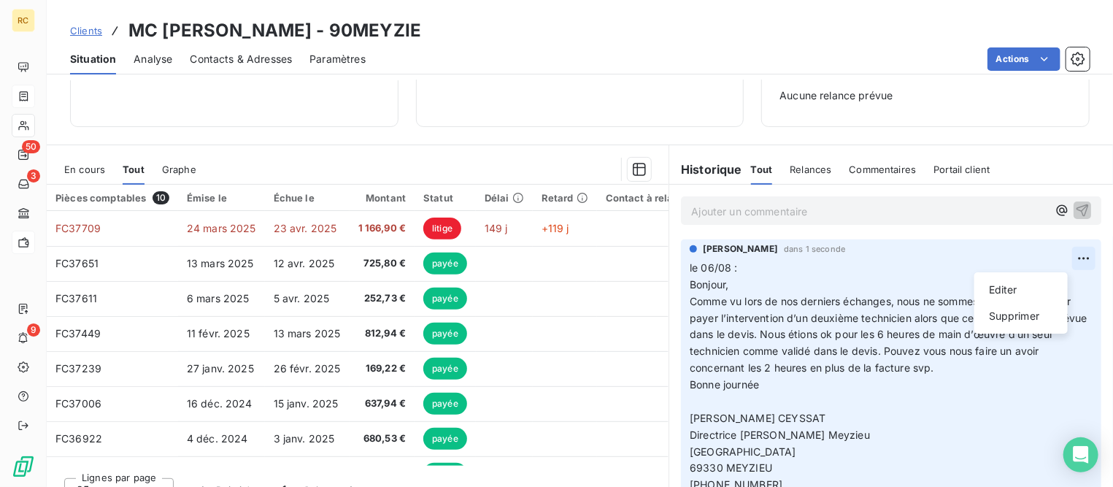
click at [1051, 259] on html "RC 50 3 9 Clients MC [PERSON_NAME] - 90MEYZIE Situation Analyse Contacts & Adre…" at bounding box center [556, 243] width 1113 height 487
click at [1010, 319] on div "Supprimer" at bounding box center [1021, 315] width 82 height 23
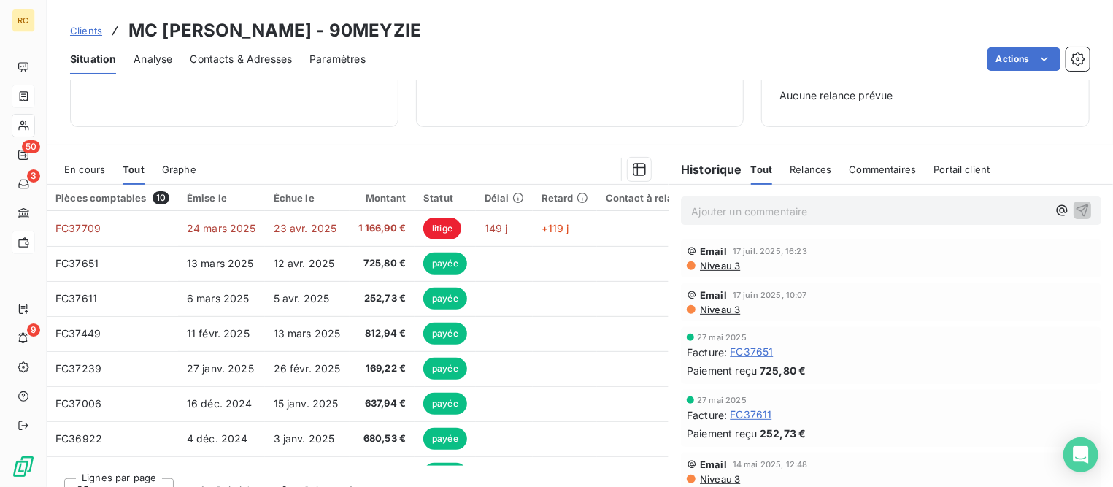
click at [774, 209] on p "Ajouter un commentaire ﻿" at bounding box center [869, 211] width 356 height 18
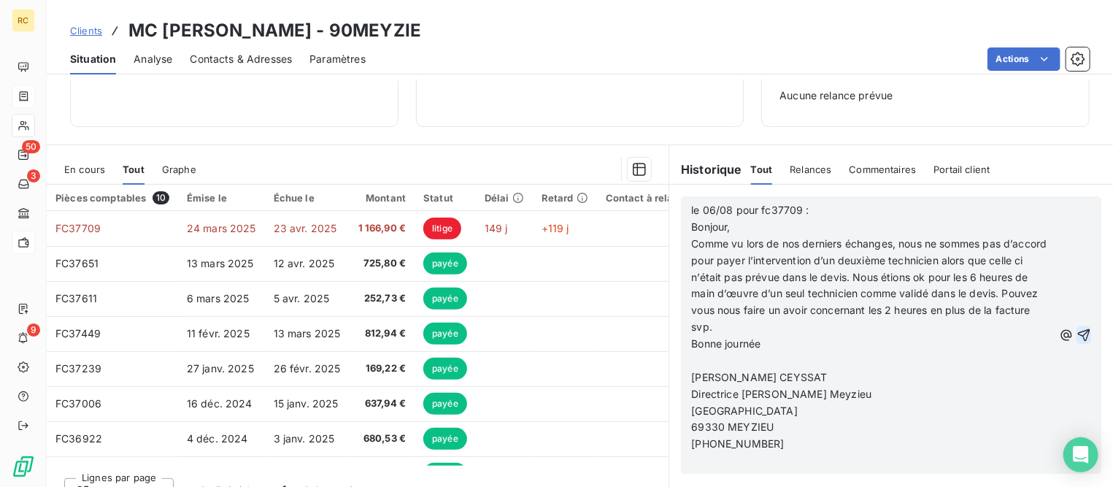
click at [1078, 334] on icon "button" at bounding box center [1084, 335] width 12 height 12
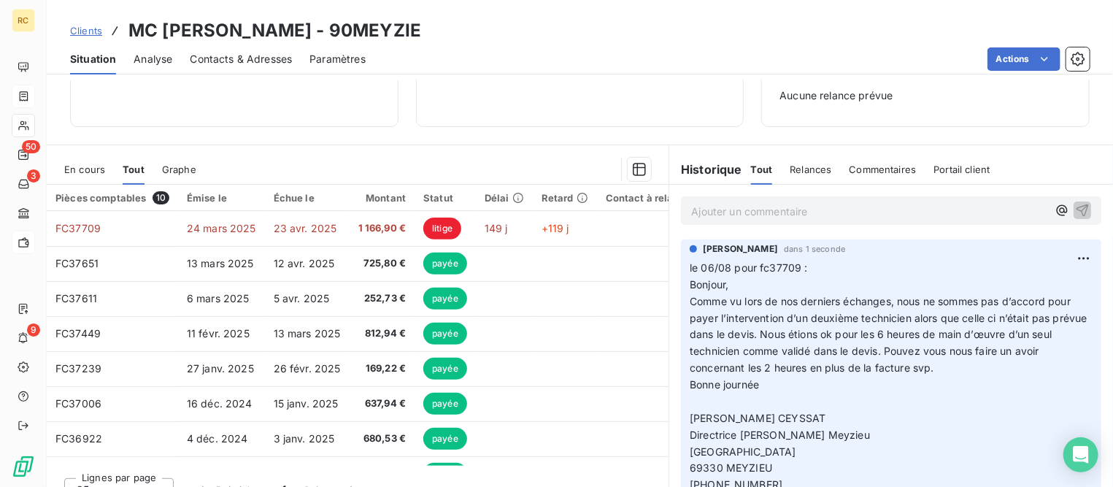
click at [93, 26] on span "Clients" at bounding box center [86, 31] width 32 height 12
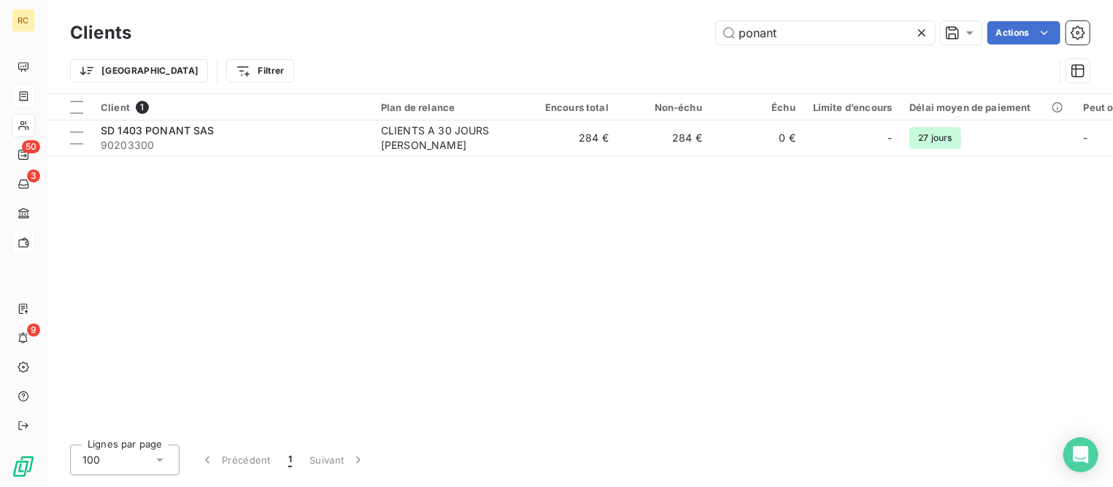
drag, startPoint x: 803, startPoint y: 31, endPoint x: 648, endPoint y: 31, distance: 154.7
click at [648, 31] on div "ponant Actions" at bounding box center [619, 32] width 941 height 23
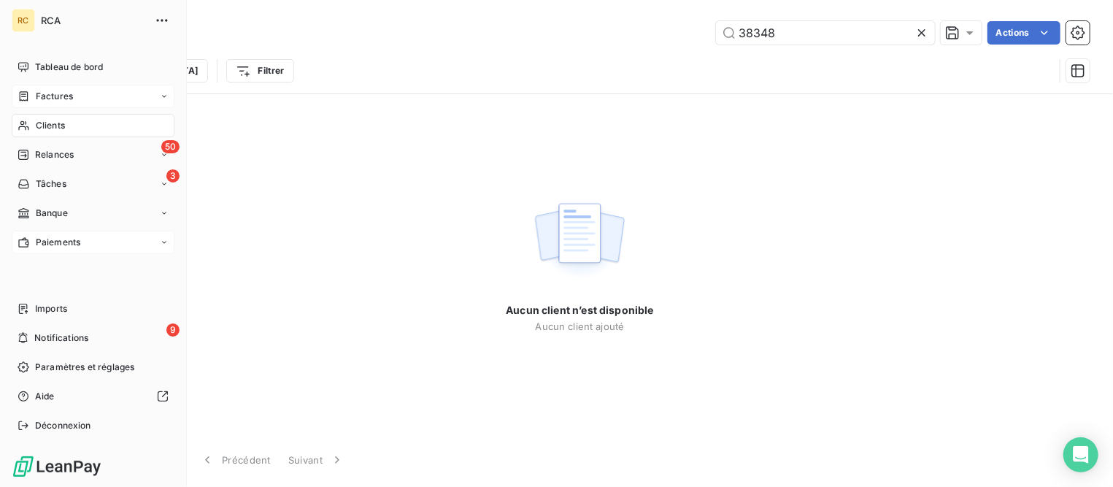
type input "38348"
click at [50, 89] on div "Factures" at bounding box center [93, 96] width 163 height 23
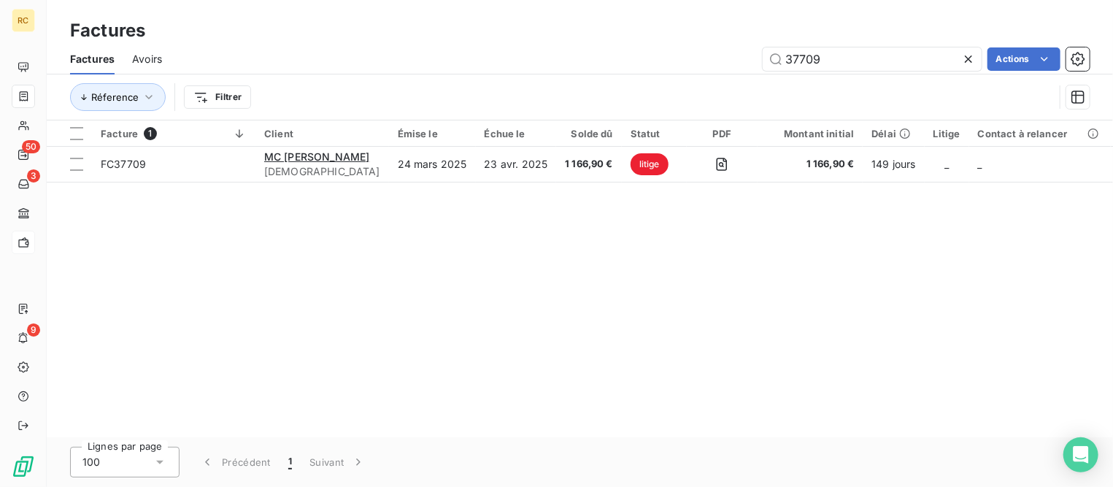
drag, startPoint x: 744, startPoint y: 31, endPoint x: 549, endPoint y: 28, distance: 194.9
click at [549, 28] on div "Factures Factures Avoirs 37709 Actions Réference Filtrer" at bounding box center [580, 60] width 1066 height 120
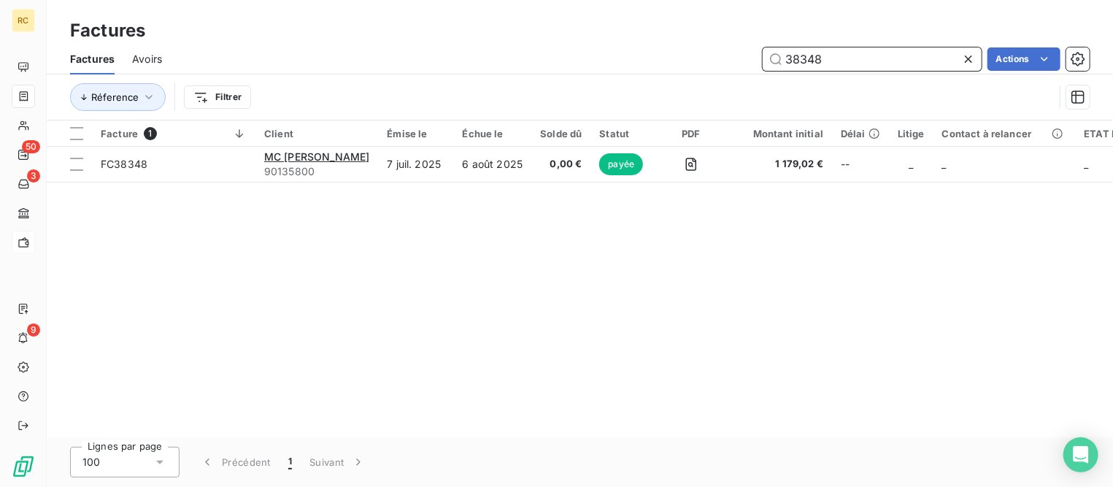
drag, startPoint x: 852, startPoint y: 57, endPoint x: 722, endPoint y: 54, distance: 129.2
click at [722, 54] on div "38348 Actions" at bounding box center [635, 58] width 910 height 23
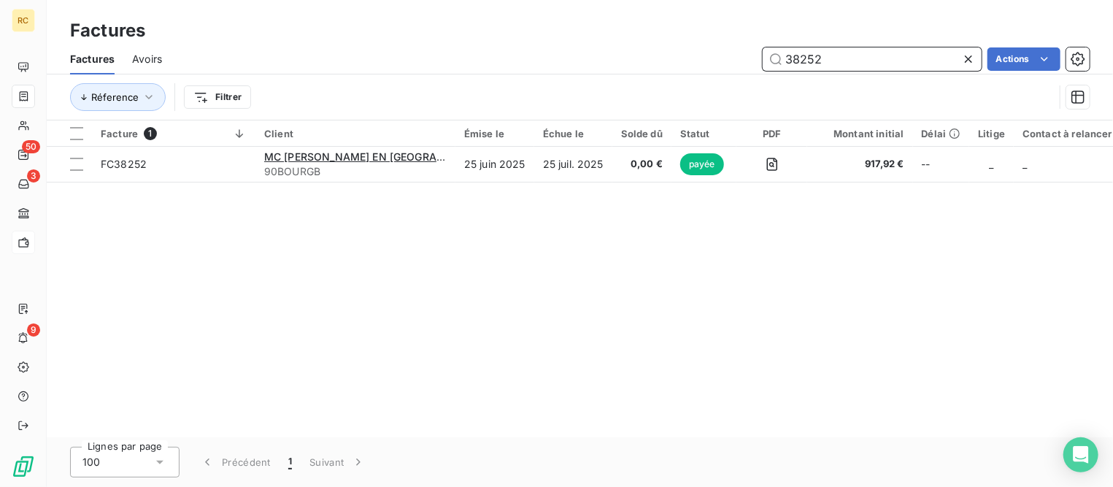
drag, startPoint x: 852, startPoint y: 58, endPoint x: 733, endPoint y: 58, distance: 119.0
click at [733, 58] on div "38252 Actions" at bounding box center [635, 58] width 910 height 23
type input "38269"
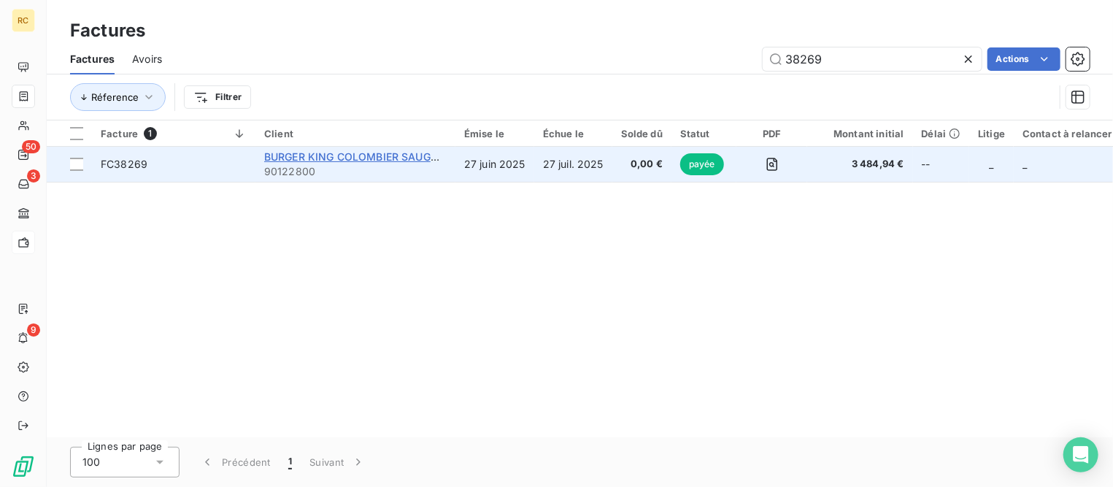
click at [357, 151] on span "BURGER KING COLOMBIER SAUGNIEU" at bounding box center [359, 156] width 191 height 12
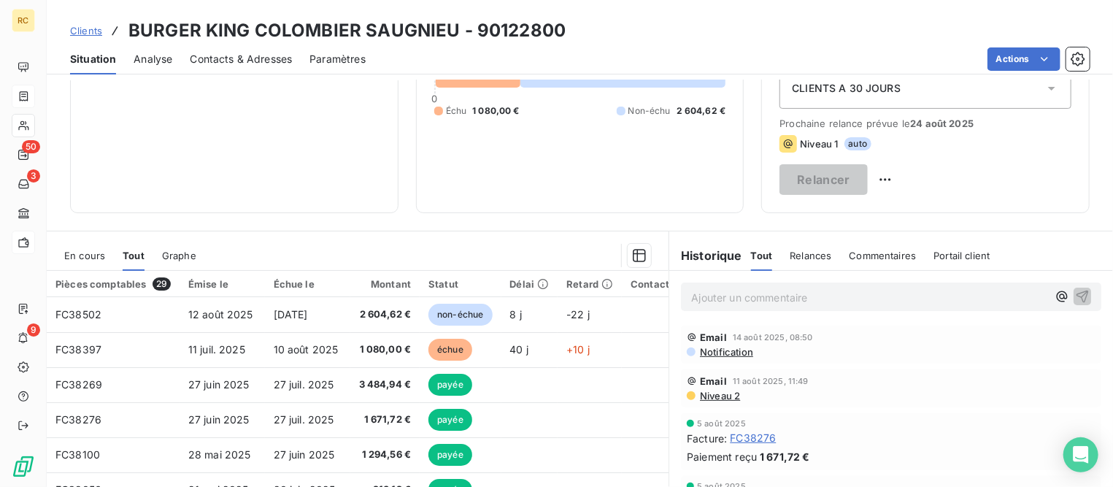
scroll to position [182, 0]
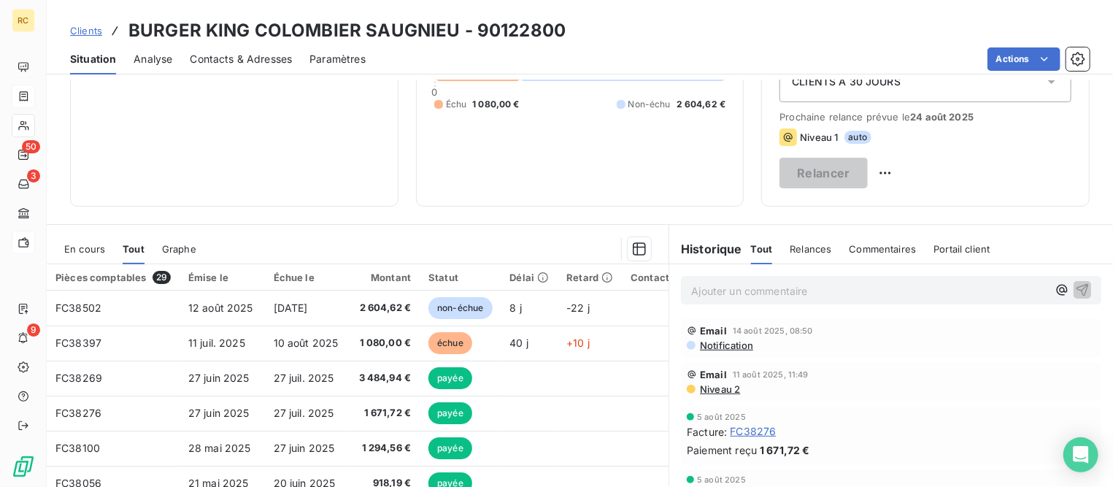
click at [775, 290] on p "Ajouter un commentaire ﻿" at bounding box center [869, 291] width 356 height 18
click at [695, 290] on p "Ajouter un commentaire ﻿" at bounding box center [869, 291] width 356 height 18
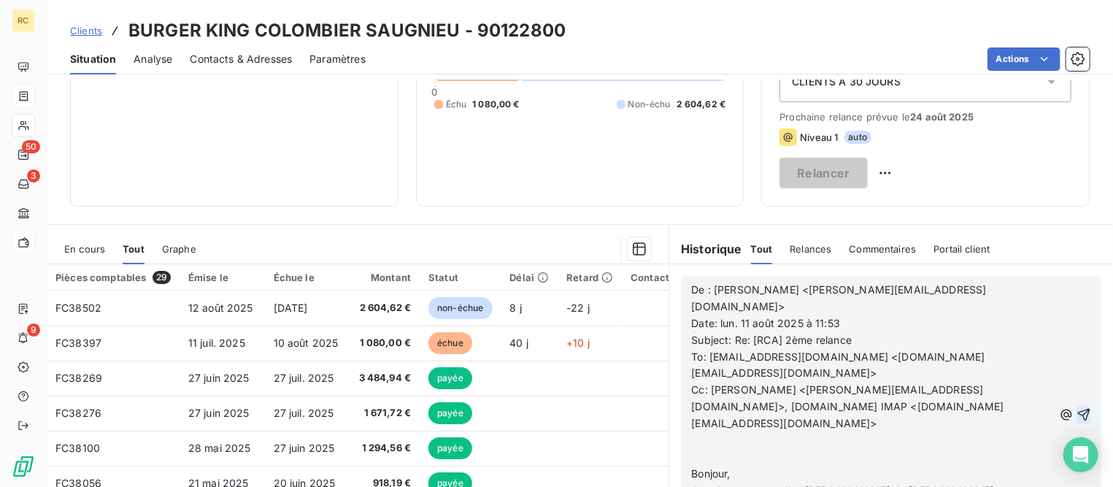
click at [1076, 407] on icon "button" at bounding box center [1083, 414] width 15 height 15
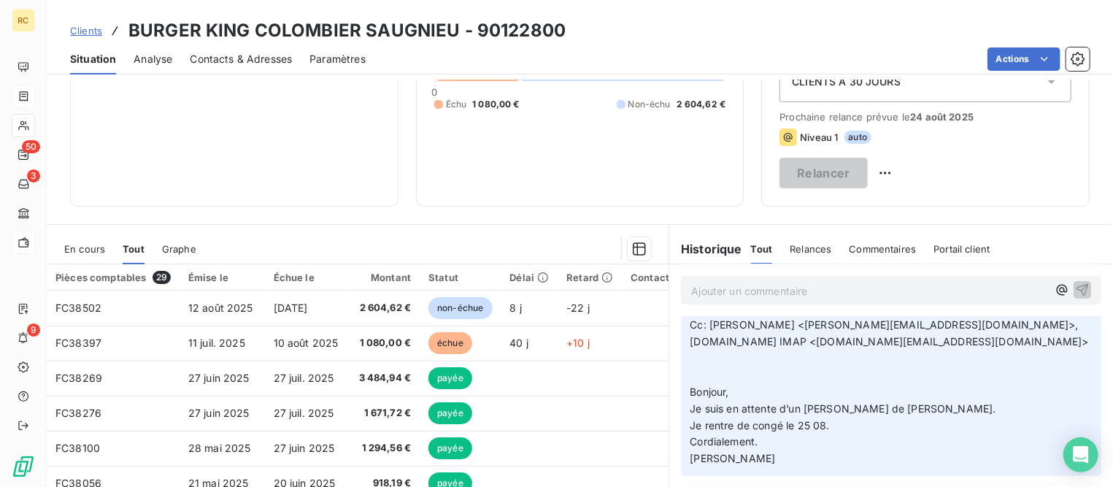
scroll to position [144, 0]
